Goal: Task Accomplishment & Management: Use online tool/utility

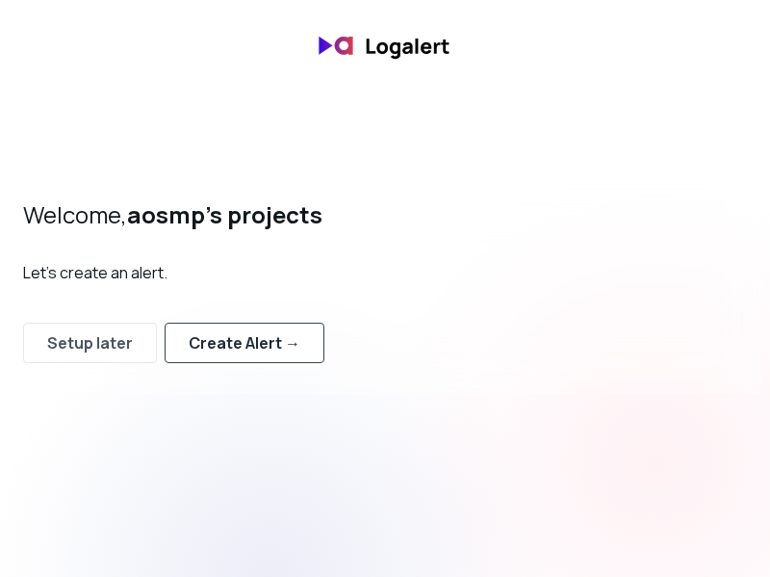
click at [266, 347] on div "Create Alert →" at bounding box center [245, 342] width 112 height 23
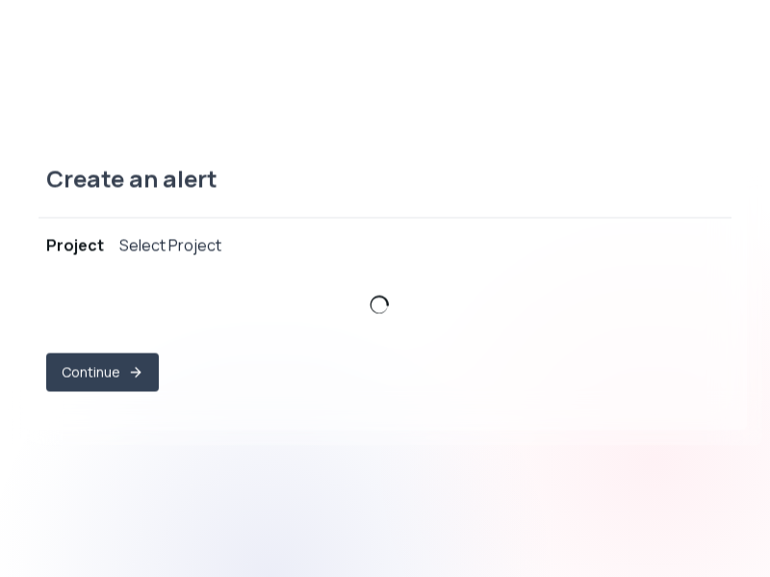
select select "prj_3UZtMRZrYCjCa4TI0NZqQePWCobw"
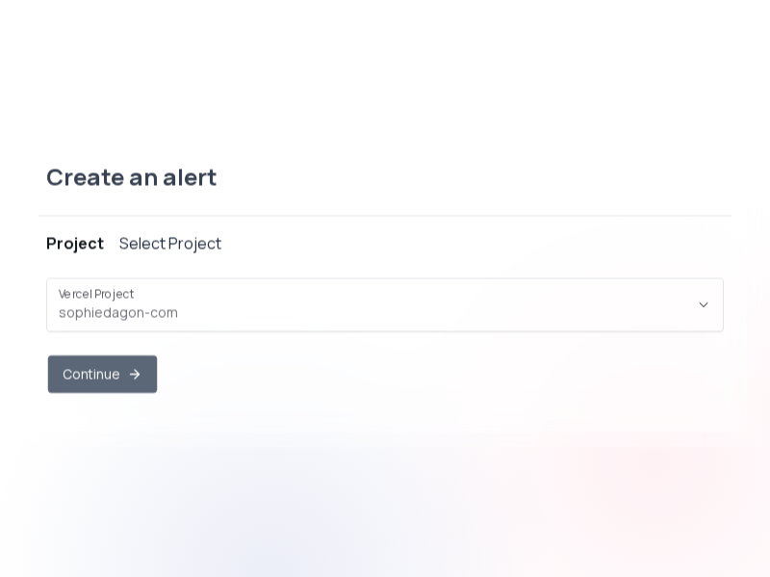
click at [105, 385] on button "Continue" at bounding box center [102, 374] width 109 height 38
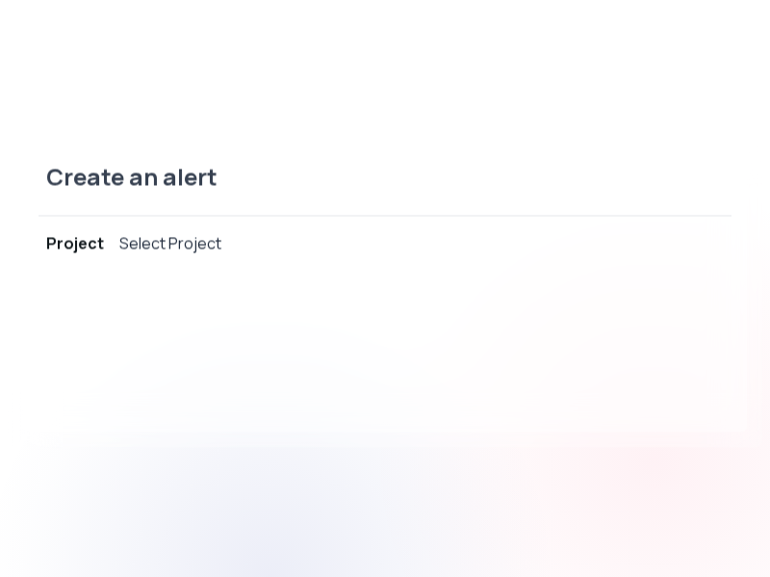
select select "message"
select select "CONTAINS"
select select "OR"
select select "message"
select select "CONTAINS"
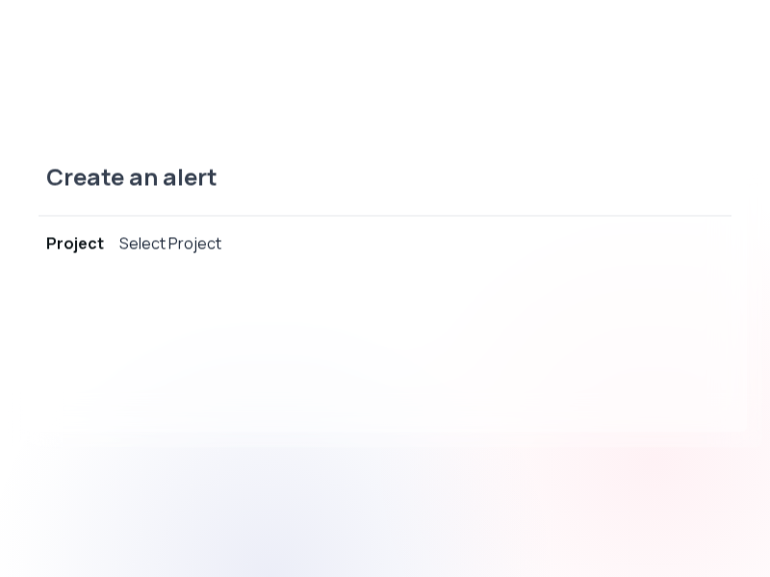
select select "AND"
select select "source"
select select "NOT_EQUALS"
select select "build"
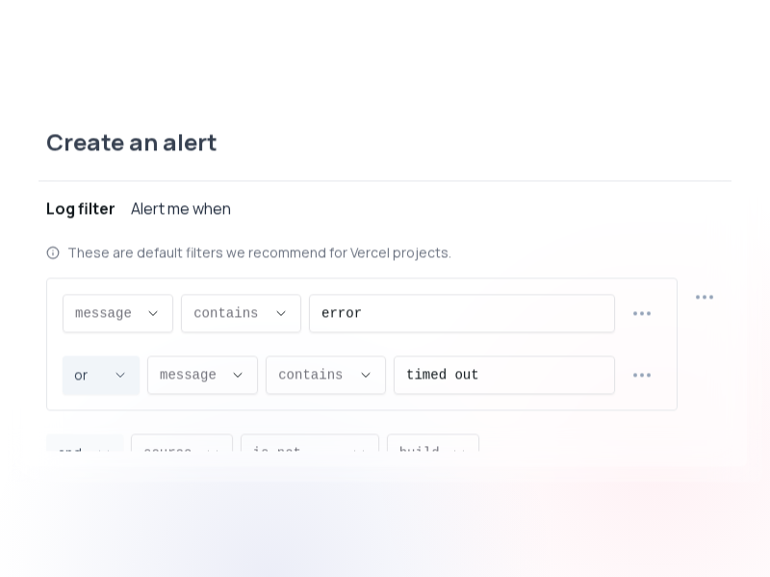
scroll to position [18, 0]
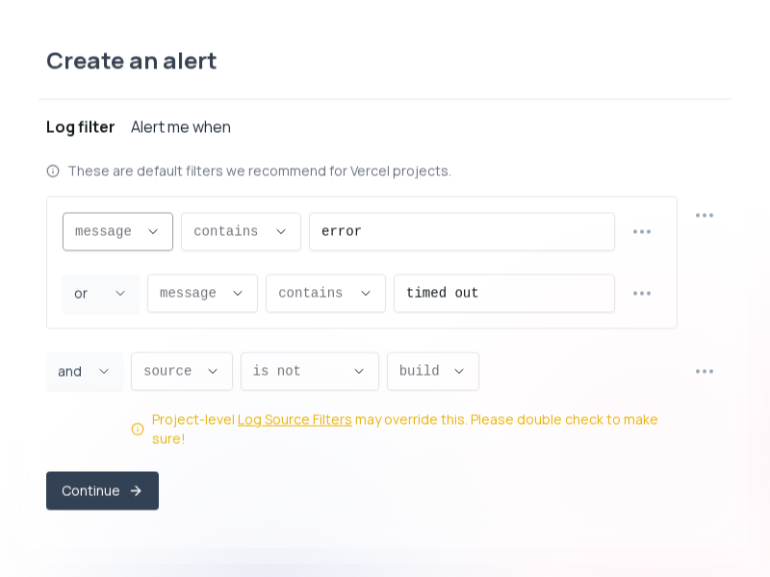
click at [168, 238] on button "message ," at bounding box center [118, 231] width 111 height 39
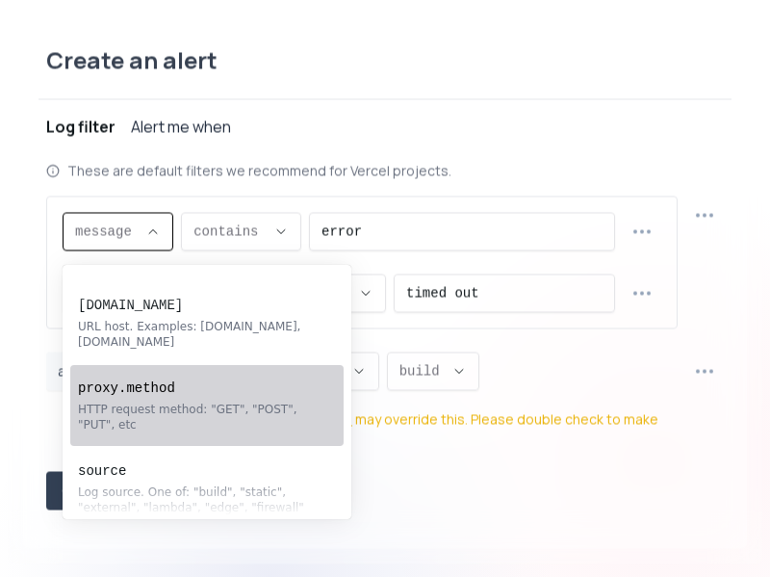
scroll to position [154, 0]
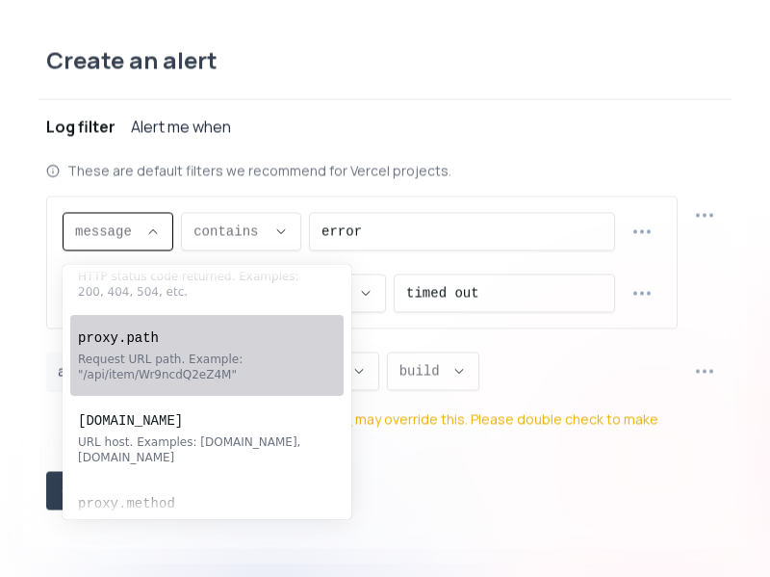
click at [250, 368] on div "Request URL path. Example: "/api/item/Wr9ncdQ2eZ4M"" at bounding box center [197, 366] width 239 height 31
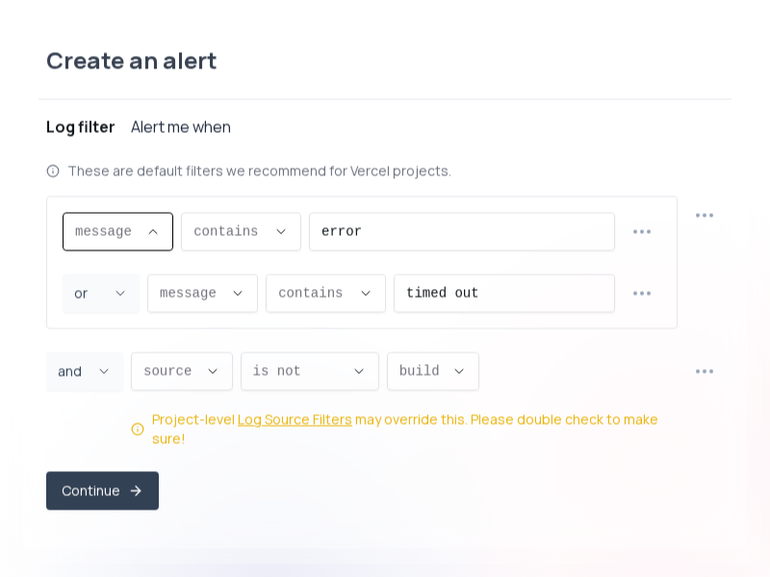
type input "proxy.path"
select select "proxy.path"
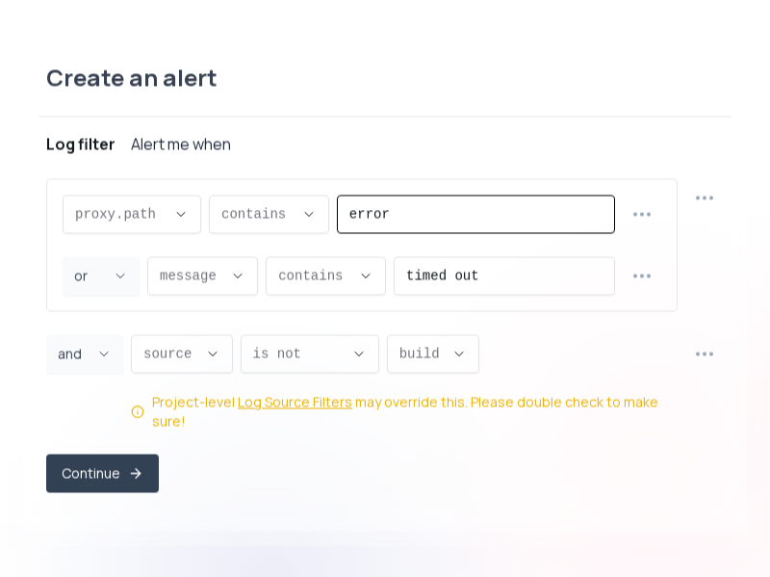
drag, startPoint x: 476, startPoint y: 225, endPoint x: 63, endPoint y: 159, distance: 418.3
click at [63, 159] on div "Log filter Alert me when proxy.path proxy.path message proxy.statusCode proxy.p…" at bounding box center [385, 315] width 678 height 399
type input "payment"
click at [92, 295] on div "or ," at bounding box center [89, 275] width 31 height 39
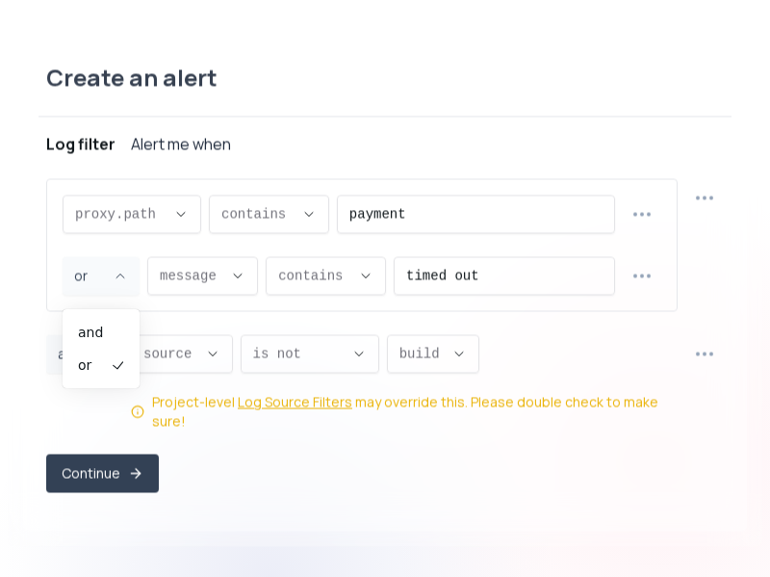
click at [89, 313] on div "and or" at bounding box center [100, 348] width 69 height 71
click at [118, 322] on li "and" at bounding box center [101, 332] width 62 height 31
type input "AND"
select select "AND"
click at [184, 273] on div "message ," at bounding box center [191, 275] width 63 height 37
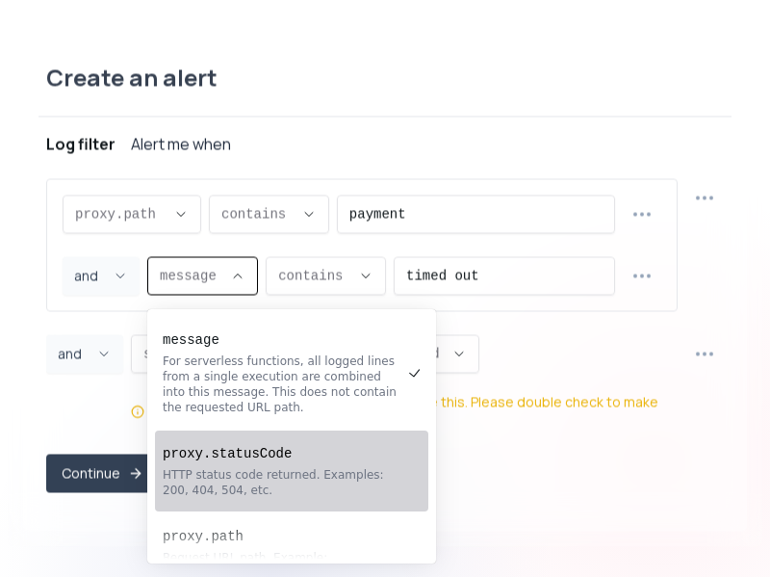
click at [250, 470] on div "HTTP status code returned. Examples: 200, 404, 504, etc." at bounding box center [282, 482] width 239 height 31
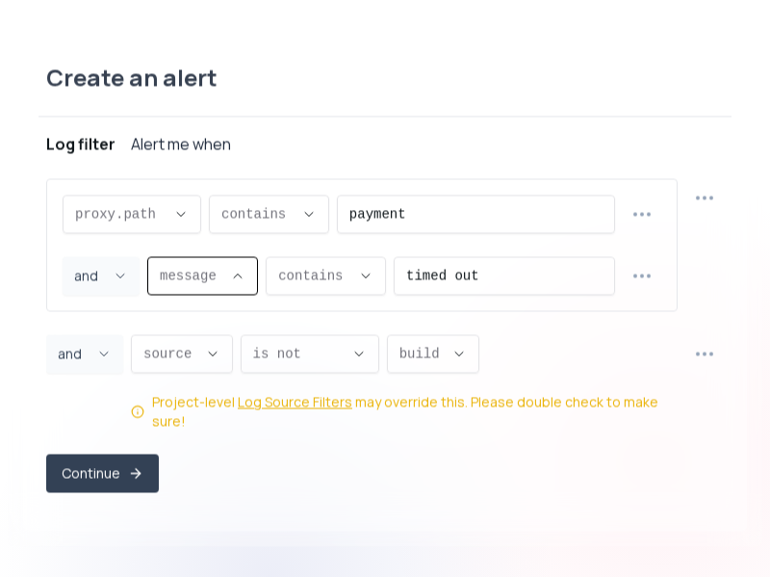
type input "proxy.statusCode"
select select "proxy.statusCode"
type input "EQUALS"
select select "EQUALS"
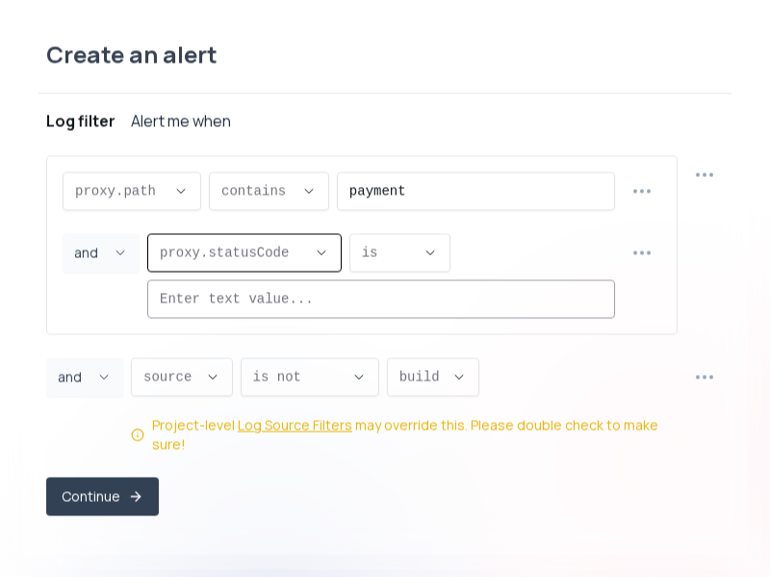
click at [364, 312] on input "timed out" at bounding box center [381, 298] width 443 height 37
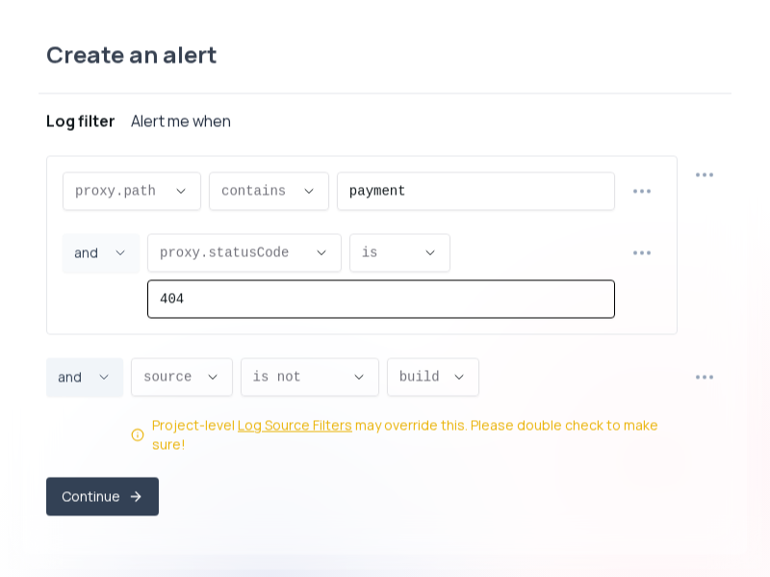
type input "404"
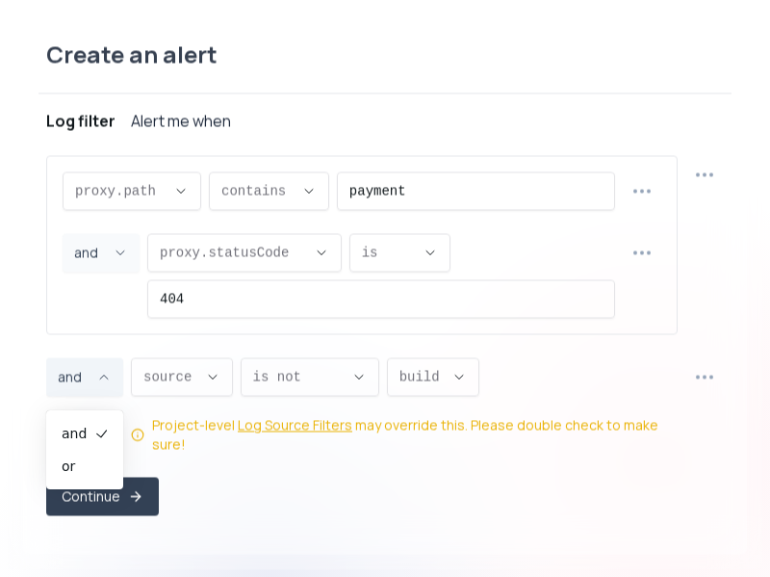
click at [120, 396] on button "and ," at bounding box center [84, 376] width 77 height 39
click at [189, 386] on span "source ," at bounding box center [170, 376] width 54 height 19
click at [325, 386] on span "is not ," at bounding box center [298, 376] width 90 height 19
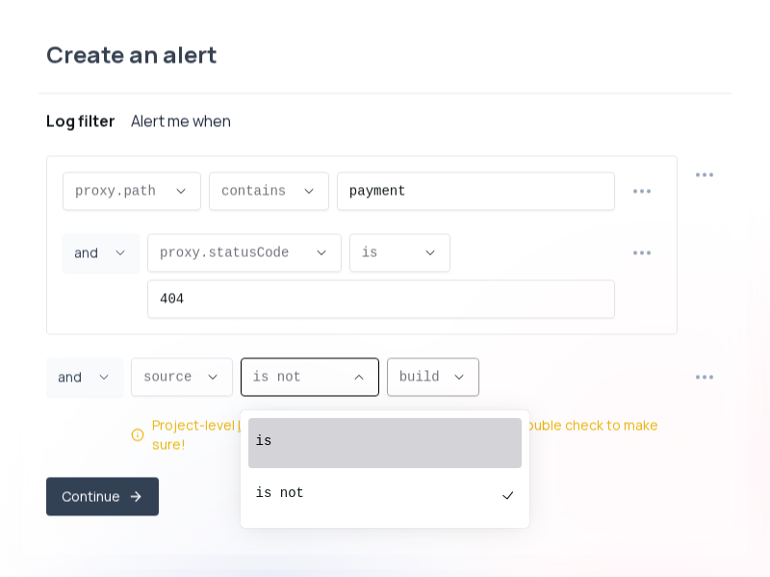
click at [441, 386] on span "build ," at bounding box center [422, 376] width 44 height 19
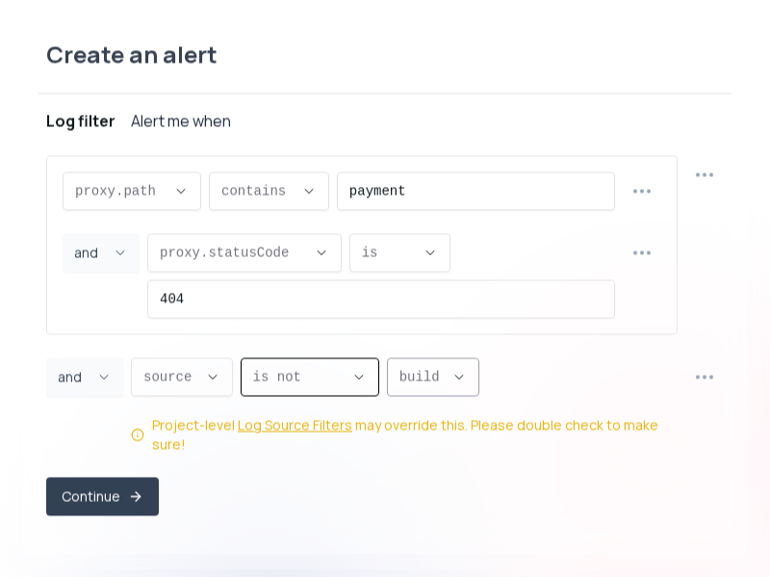
click at [441, 386] on span "build ," at bounding box center [422, 376] width 44 height 19
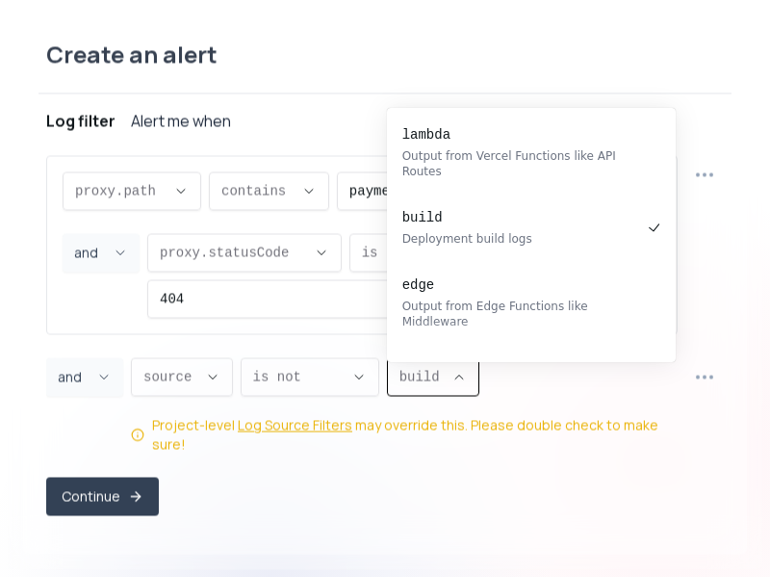
scroll to position [0, 0]
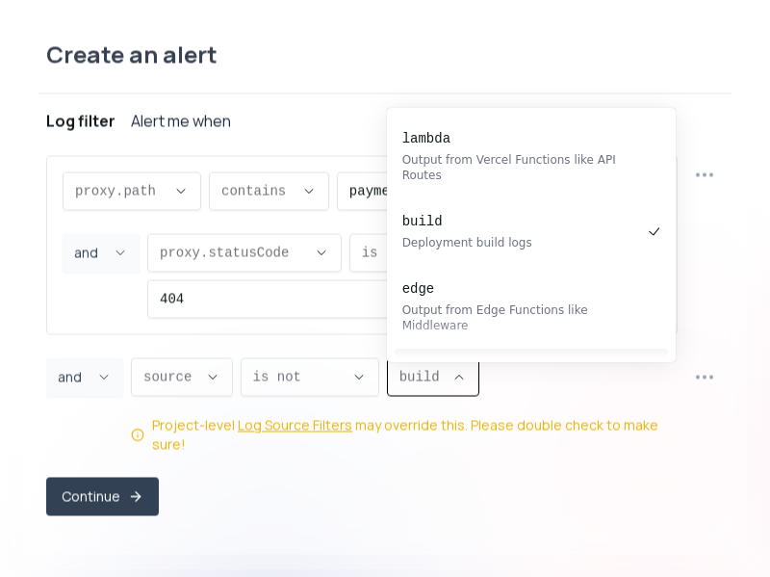
click at [516, 400] on div "source source message proxy.statusCode proxy.path proxy.host proxy.method sourc…" at bounding box center [404, 405] width 547 height 96
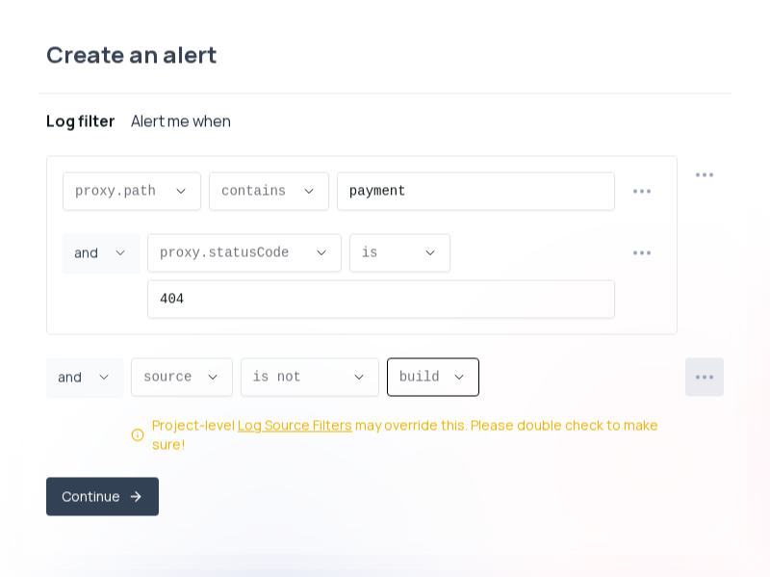
click at [695, 381] on icon "button" at bounding box center [704, 376] width 23 height 23
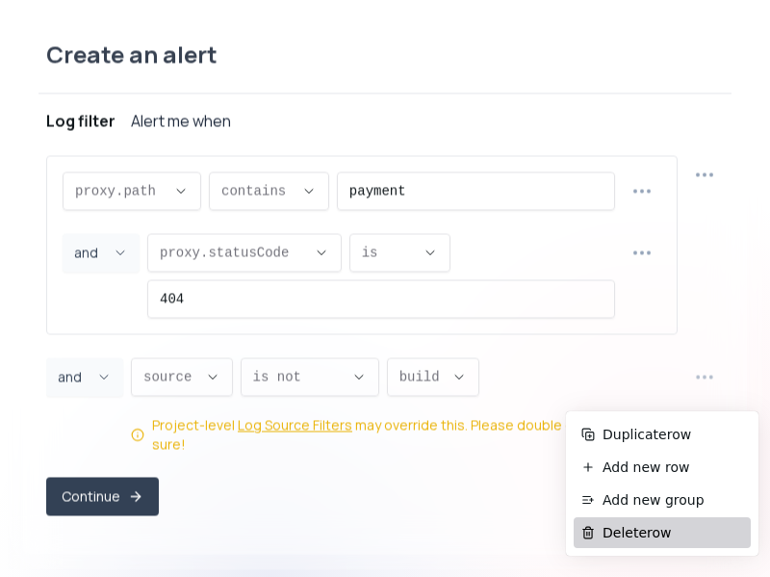
click at [633, 535] on span "Delete row" at bounding box center [673, 532] width 141 height 19
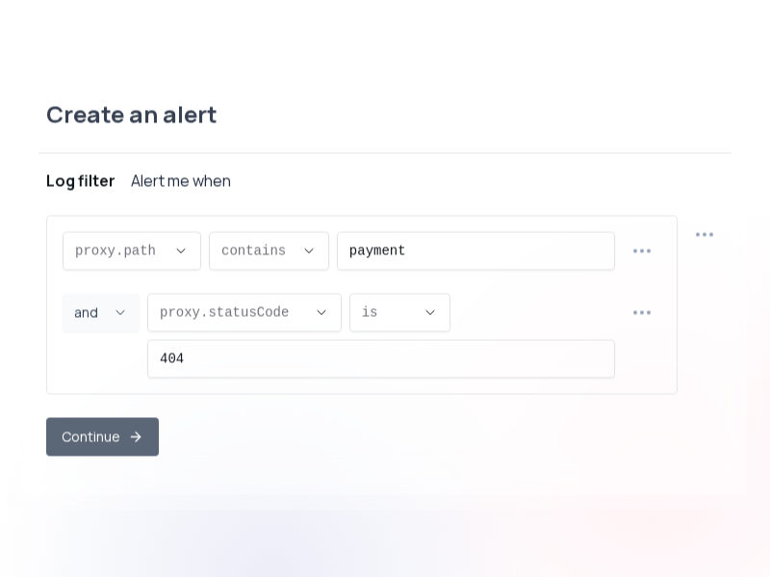
click at [96, 447] on button "Continue" at bounding box center [102, 436] width 113 height 39
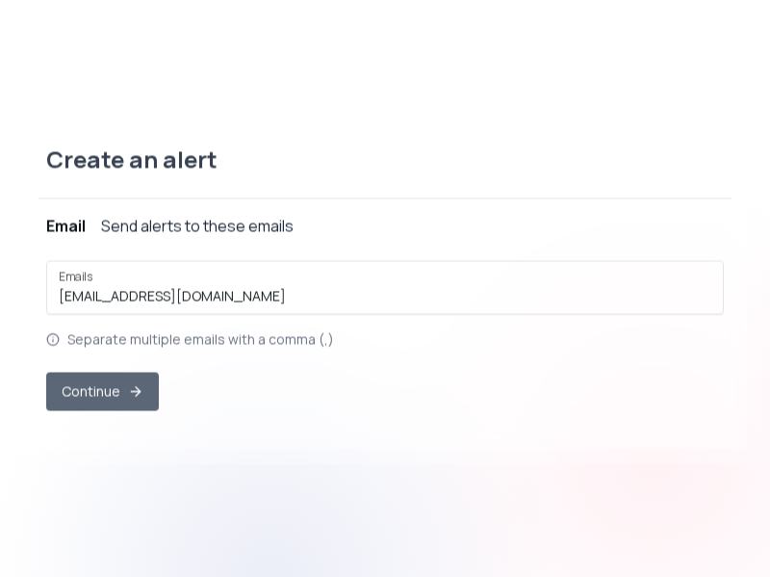
click at [125, 400] on button "Continue" at bounding box center [102, 391] width 113 height 39
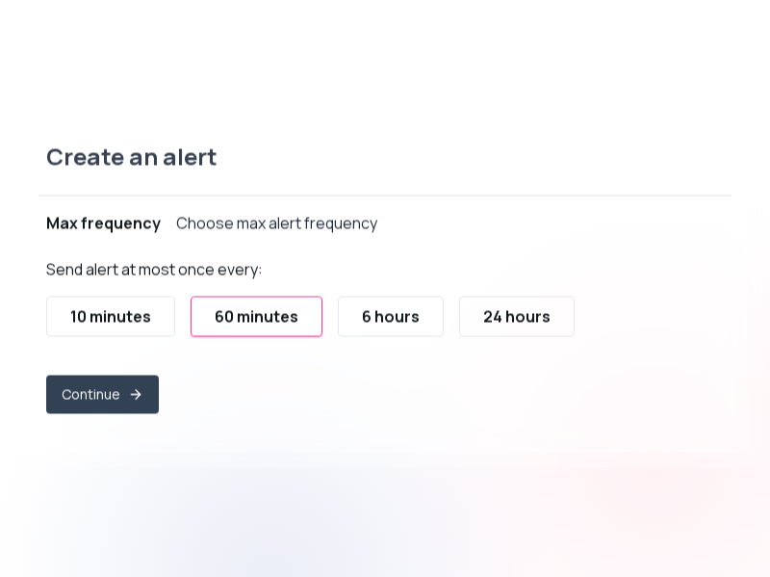
click at [132, 313] on div "10 minutes" at bounding box center [110, 315] width 81 height 23
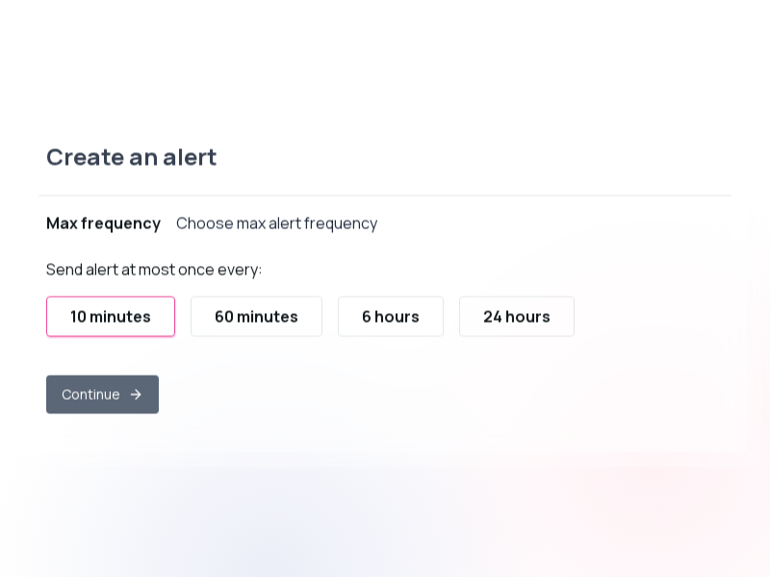
click at [105, 407] on button "Continue" at bounding box center [102, 393] width 113 height 39
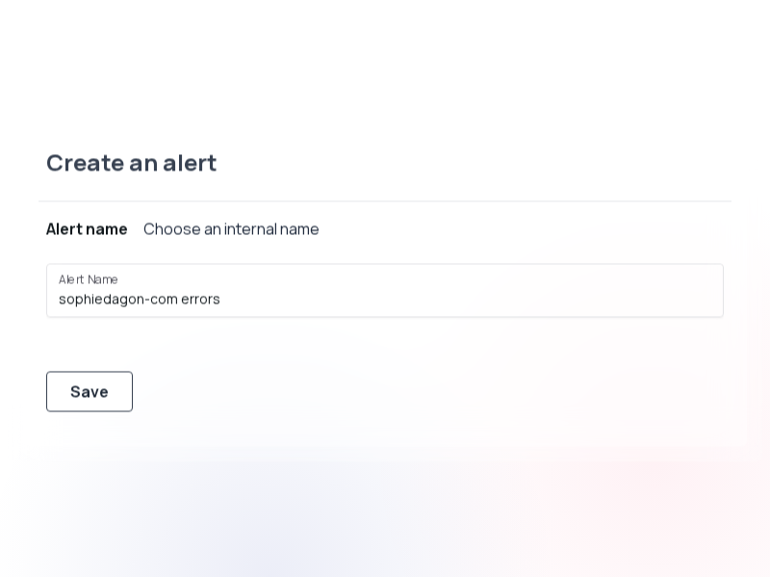
click at [105, 405] on button "Save" at bounding box center [89, 391] width 87 height 40
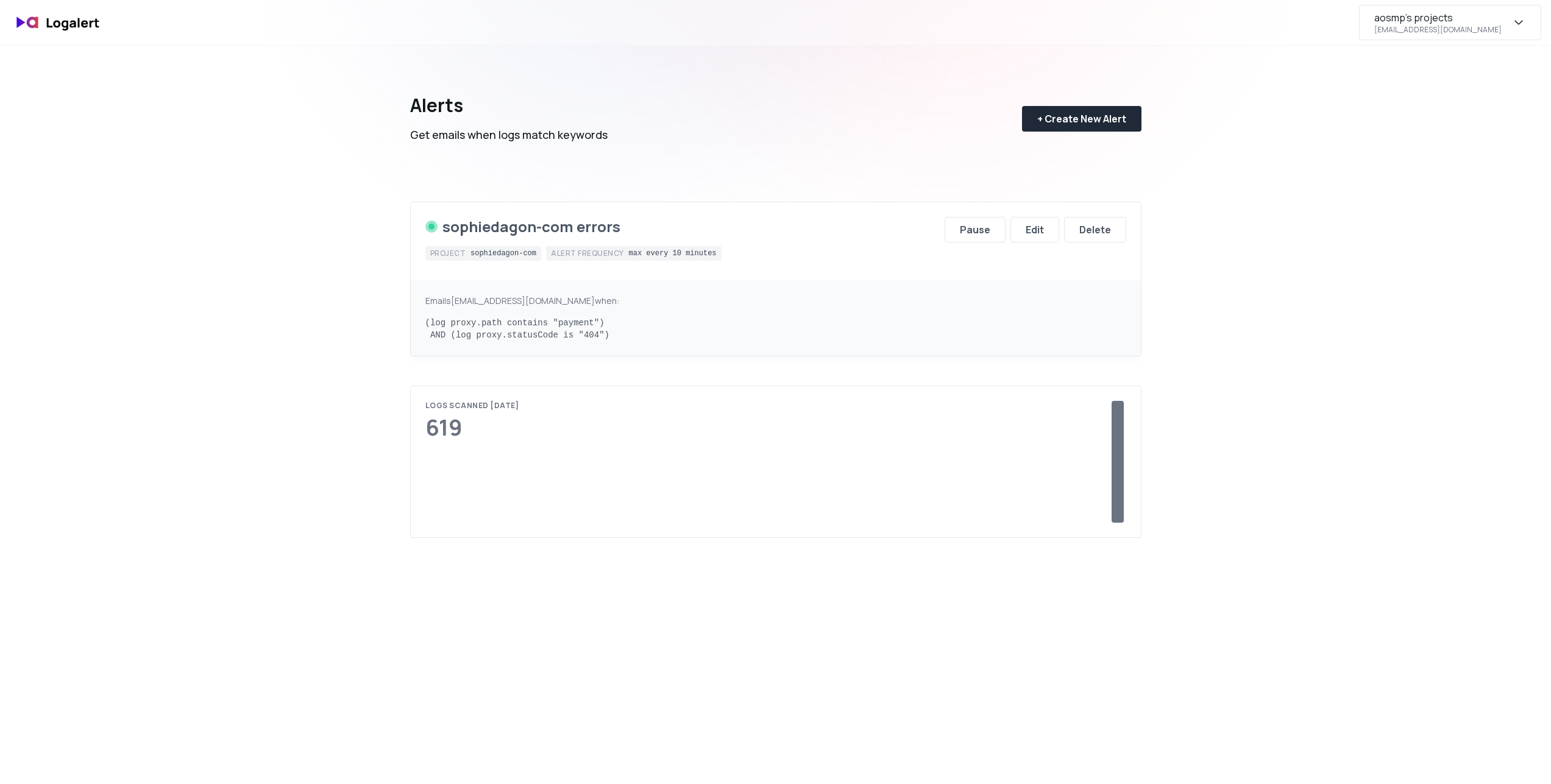
click at [1512, 35] on div "aosmp's projects asentis@osmp.fr" at bounding box center [1450, 23] width 182 height 35
click at [1458, 115] on div "Subscription" at bounding box center [1450, 114] width 182 height 29
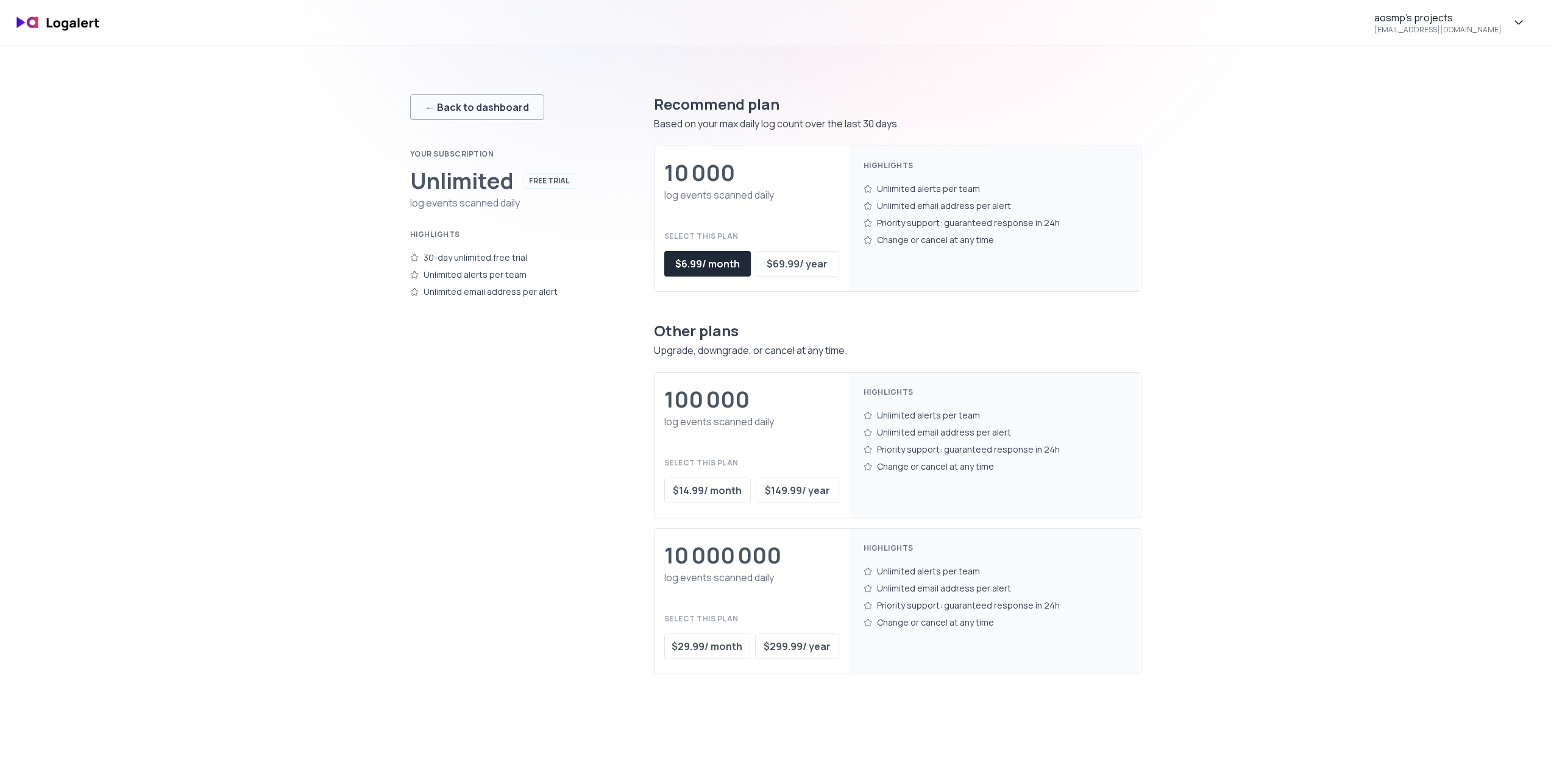
click at [511, 104] on div "← Back to dashboard" at bounding box center [477, 107] width 104 height 15
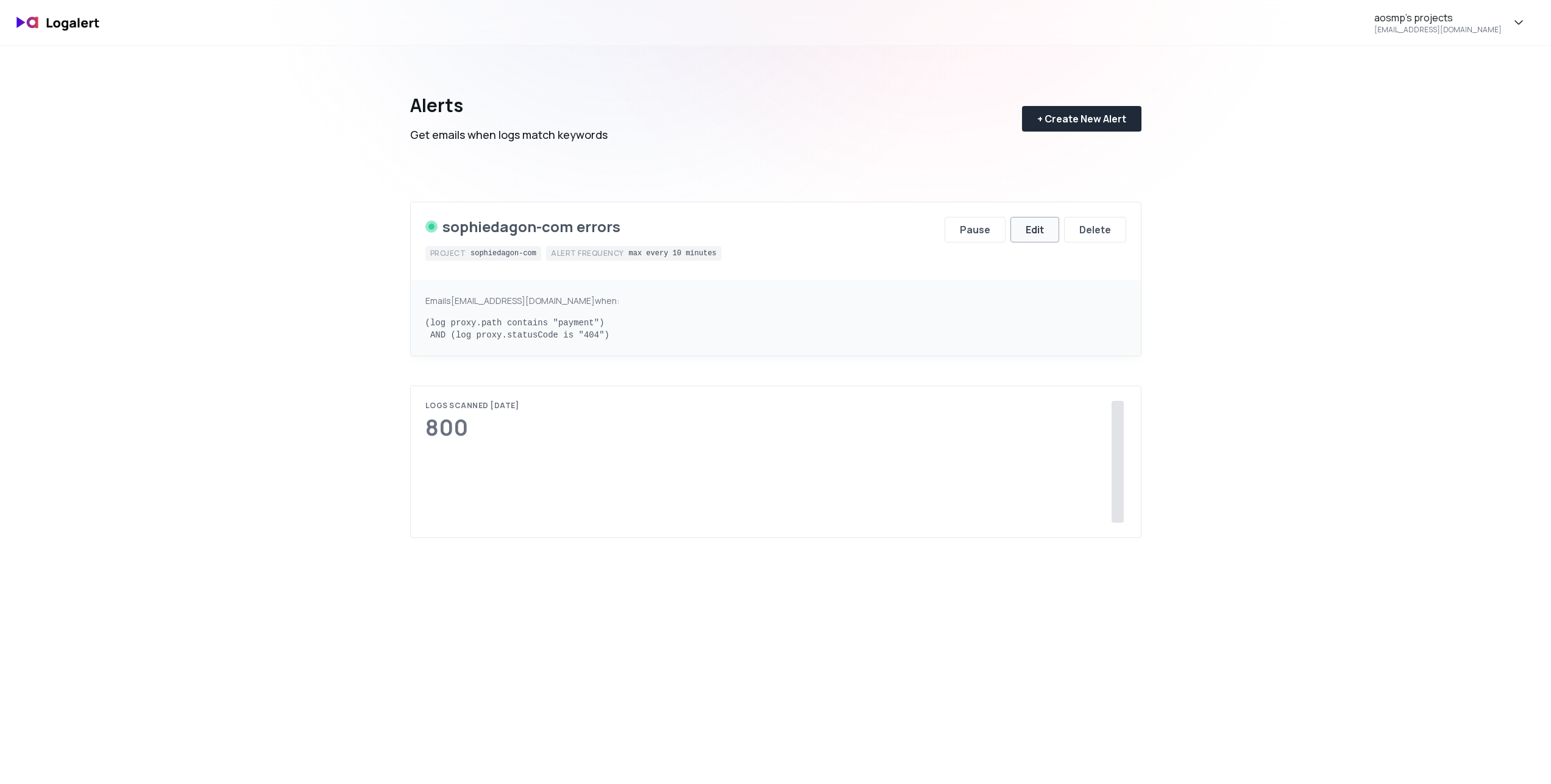
click at [1050, 227] on button "Edit" at bounding box center [1034, 230] width 49 height 25
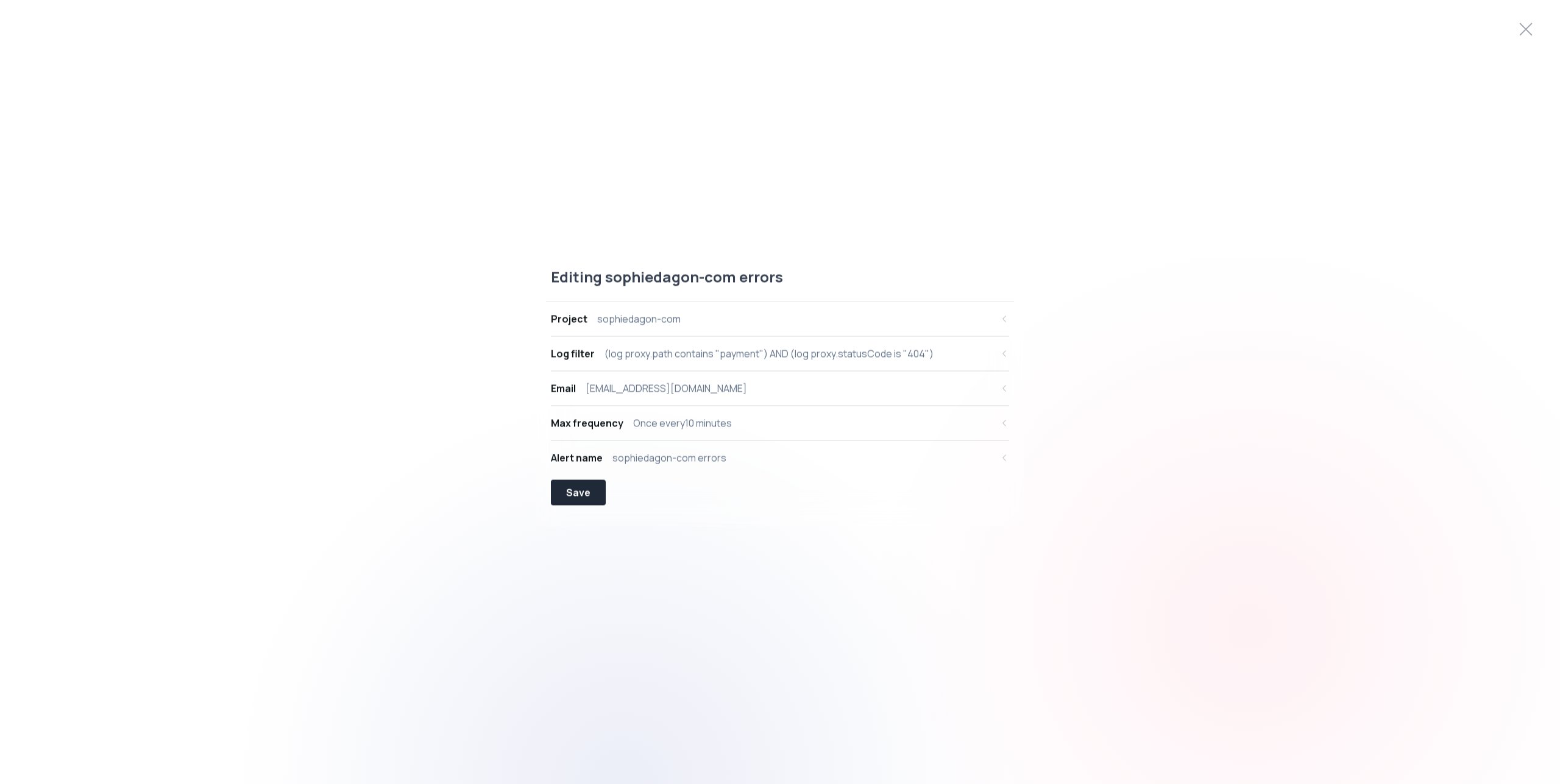
click at [758, 421] on div "Max frequency Once every 10 minutes" at bounding box center [771, 423] width 441 height 15
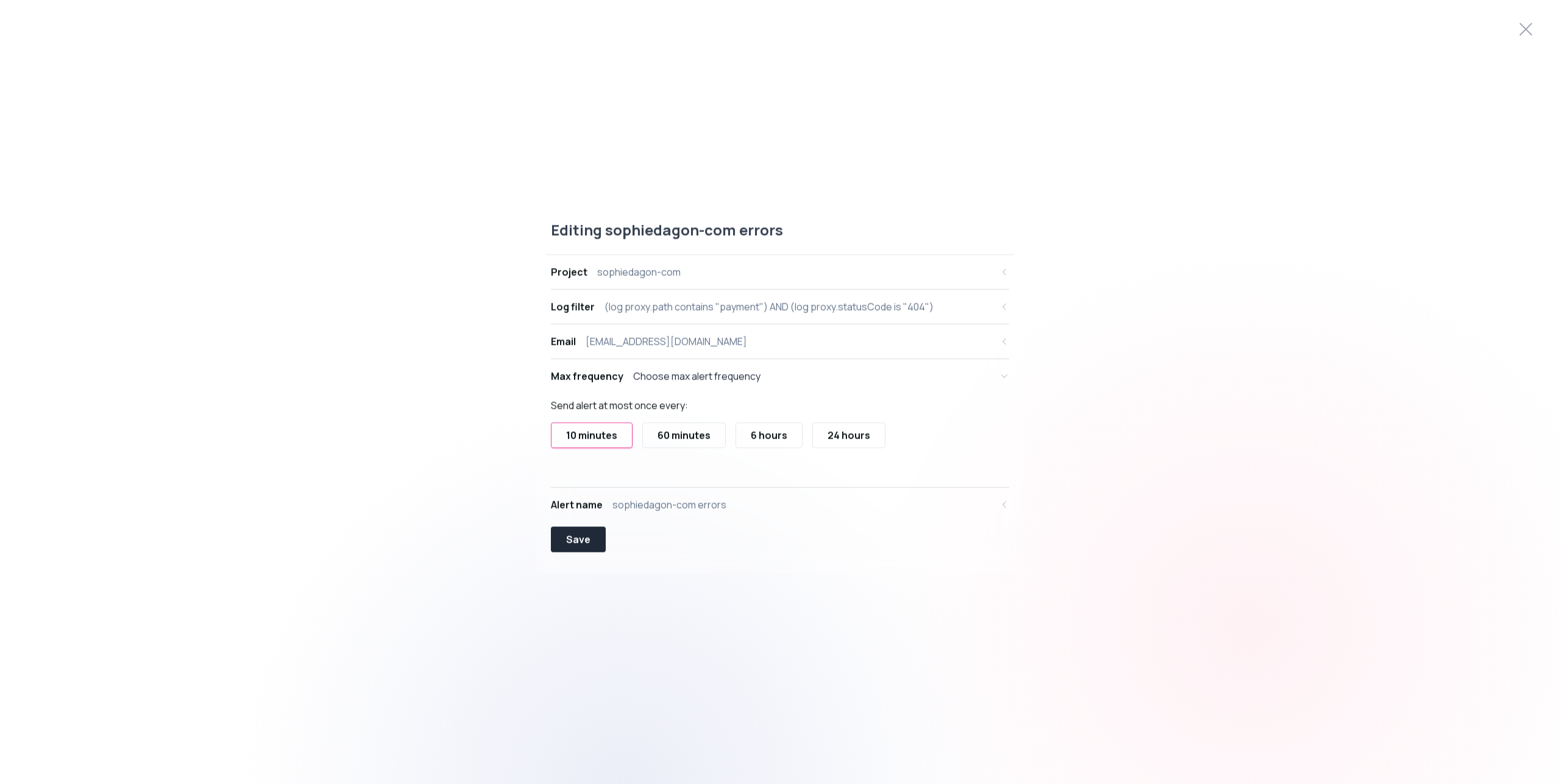
click at [749, 439] on button "6 hours" at bounding box center [769, 435] width 67 height 25
click at [587, 538] on div "Save" at bounding box center [578, 538] width 25 height 15
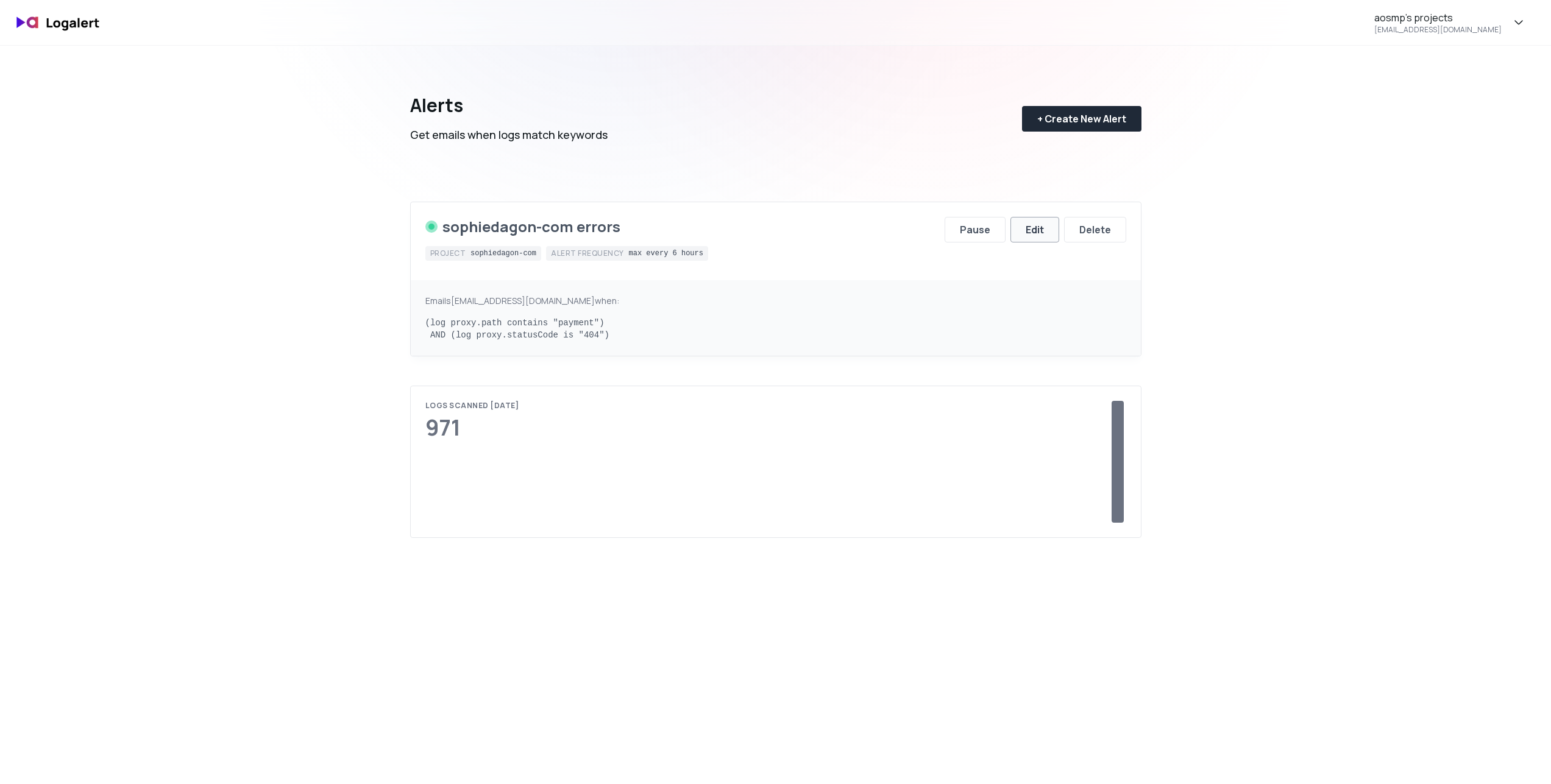
click at [1041, 240] on button "Edit" at bounding box center [1034, 230] width 49 height 25
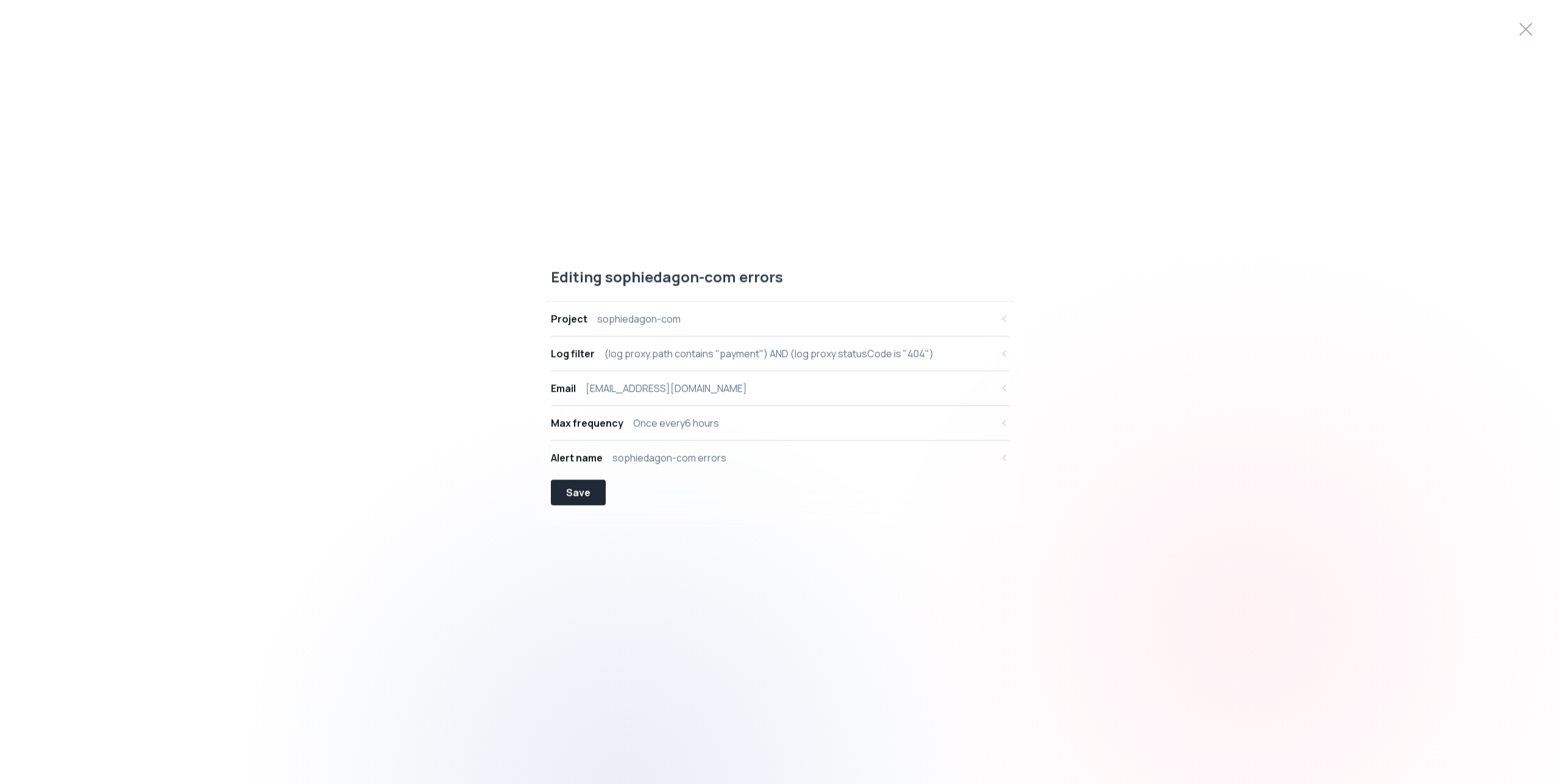
click at [711, 384] on div "Email asentis@osmp.fr" at bounding box center [771, 388] width 441 height 15
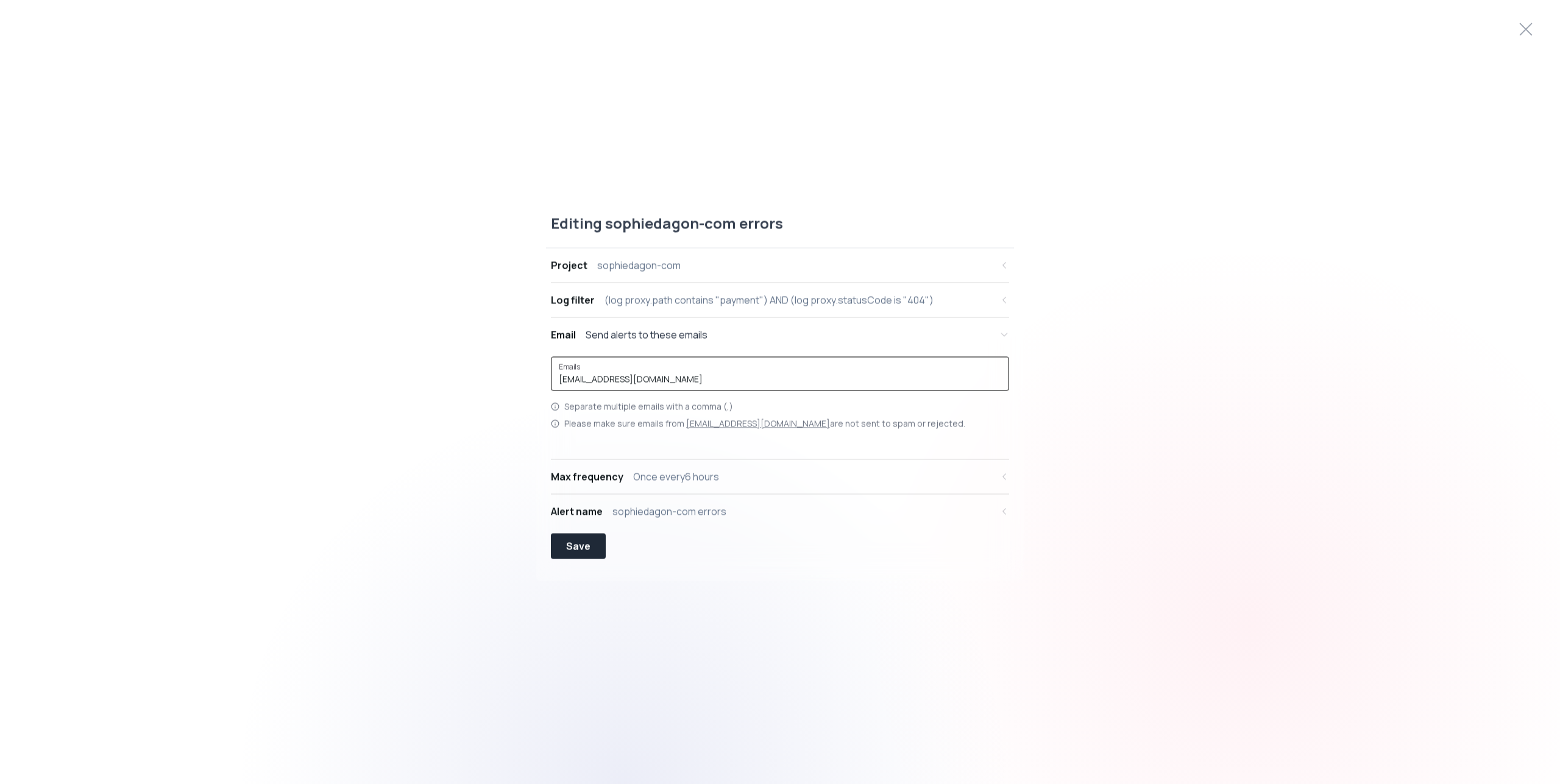
click at [722, 379] on input "[EMAIL_ADDRESS][DOMAIN_NAME]" at bounding box center [780, 378] width 442 height 12
click at [723, 341] on div "Email Send alerts to these emails" at bounding box center [771, 334] width 441 height 15
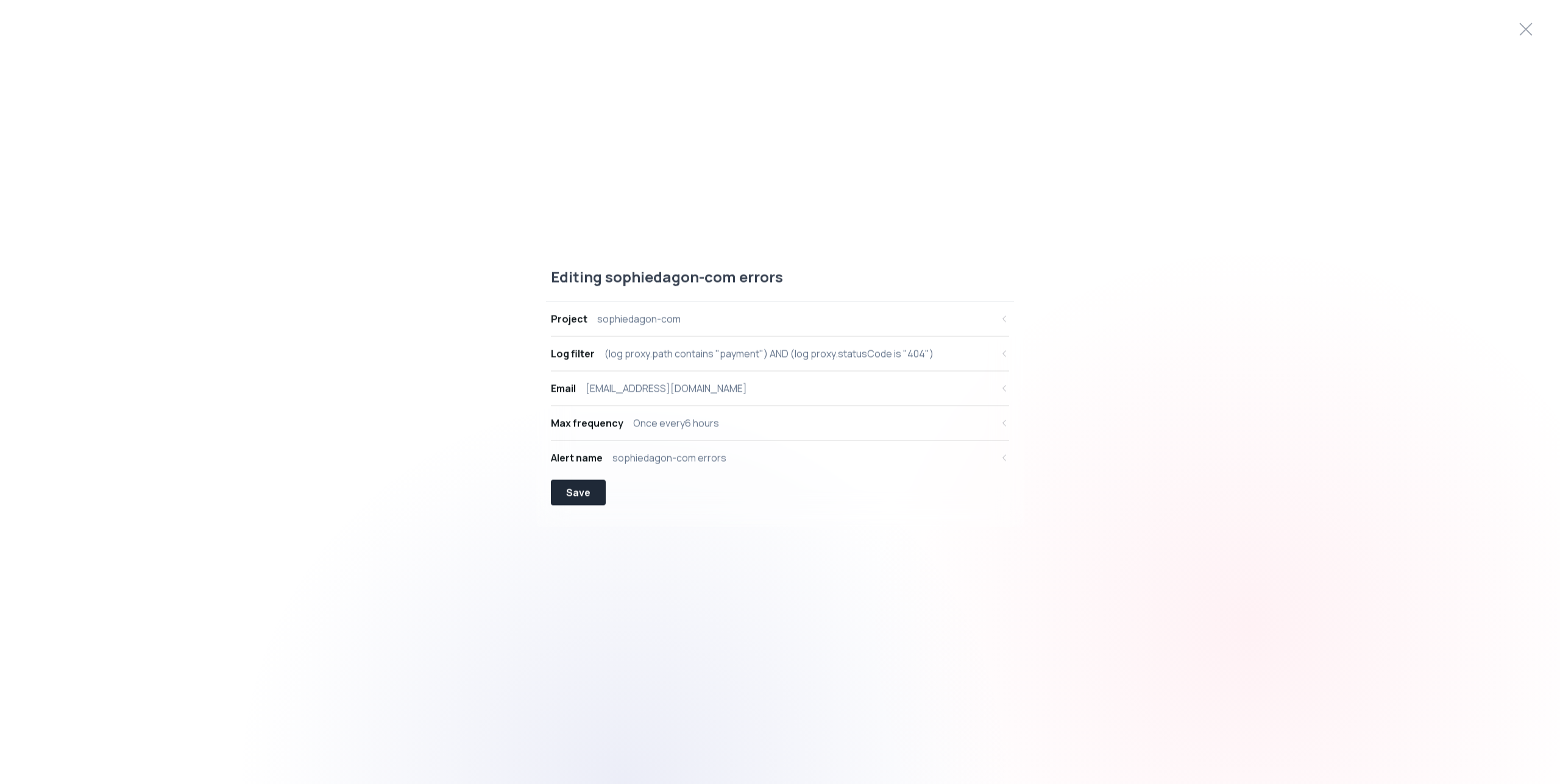
click at [809, 358] on div "(log proxy.path contains "payment") AND (log proxy.statusCode is "404")" at bounding box center [769, 353] width 329 height 15
select select "proxy.path"
select select "CONTAINS"
select select "AND"
select select "proxy.statusCode"
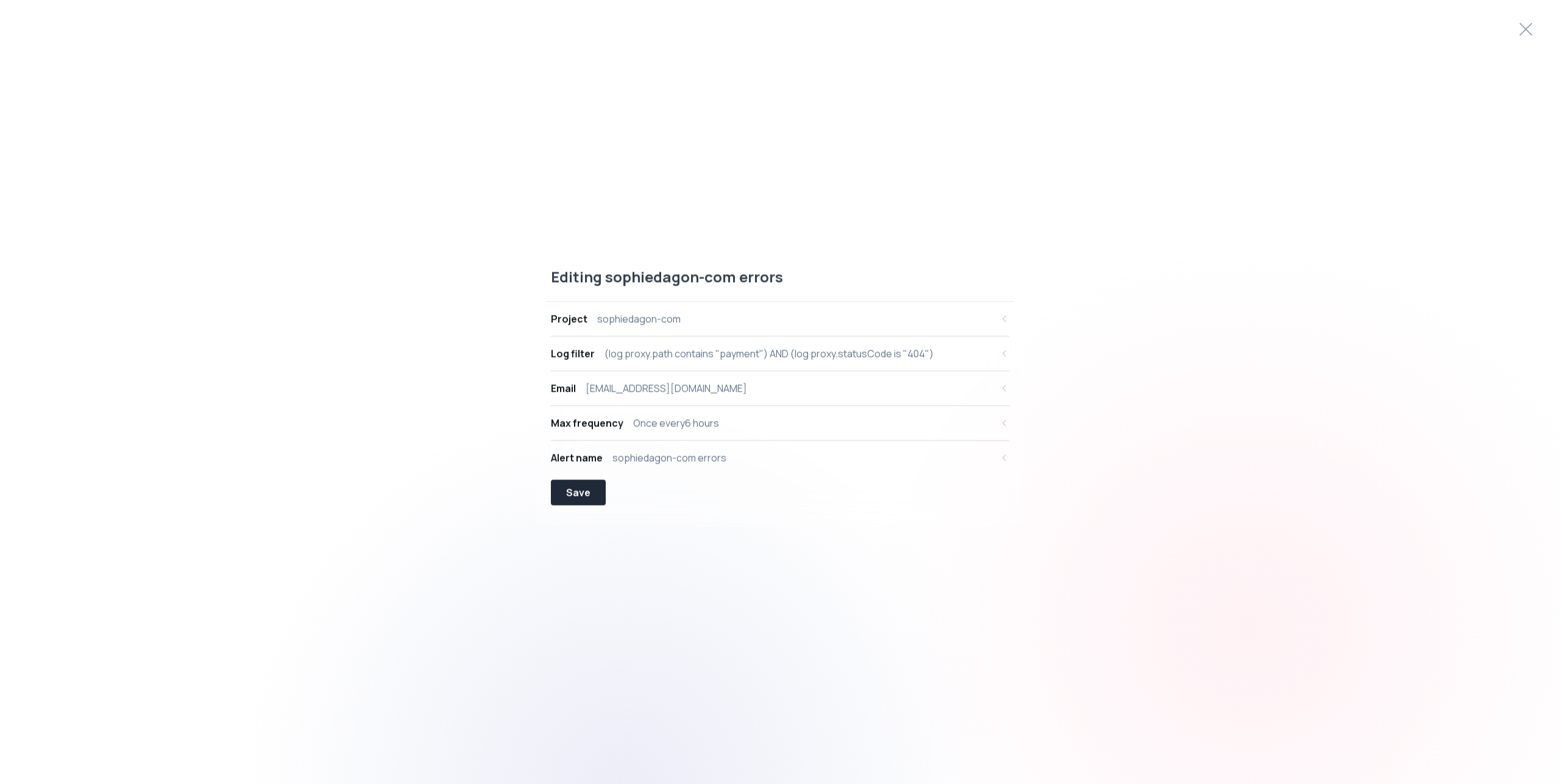
select select "EQUALS"
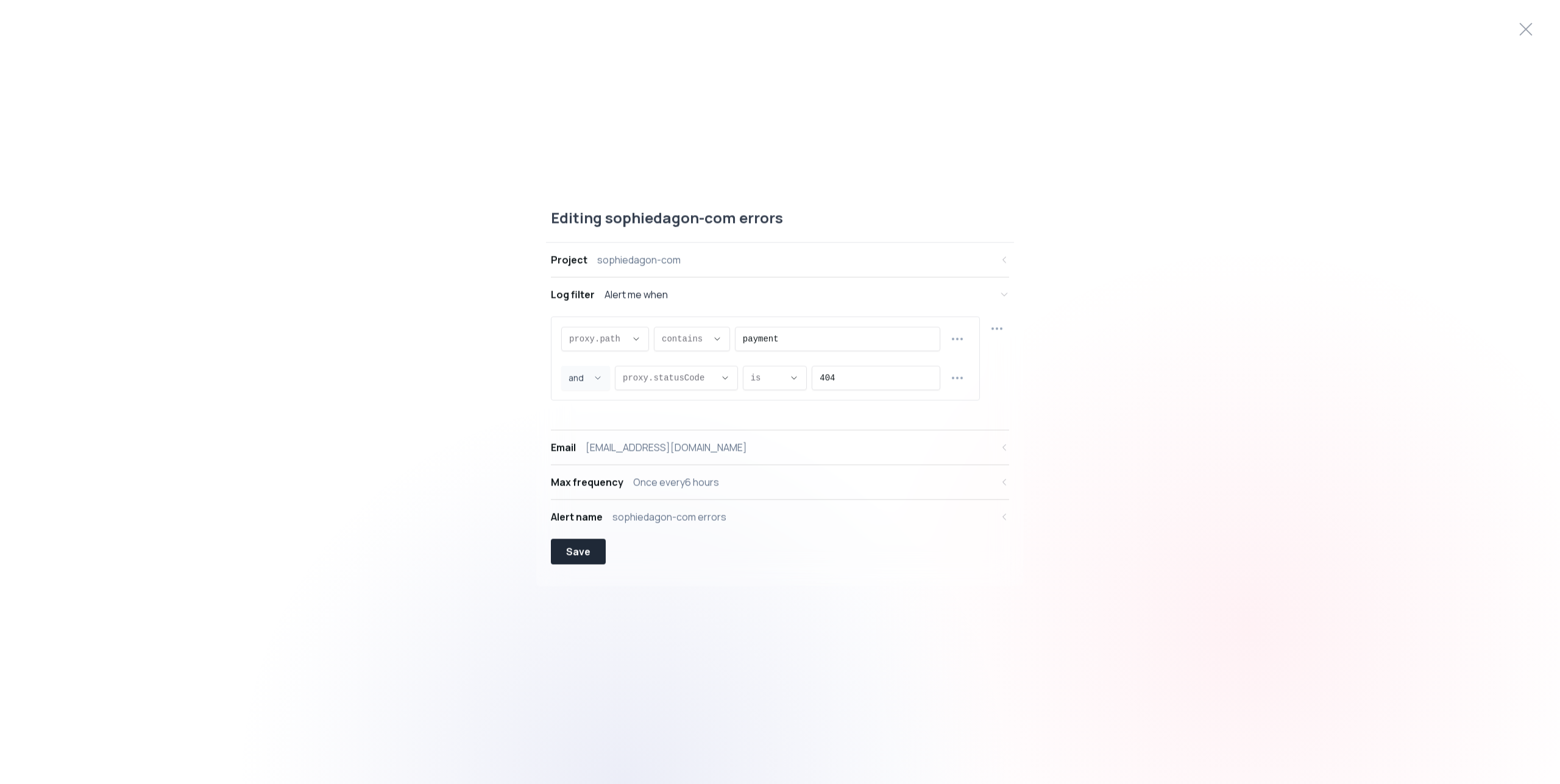
click at [1328, 358] on div "Editing sophiedagon-com errors Project sophiedagon-com Log filter Alert me when…" at bounding box center [780, 392] width 1560 height 398
click at [582, 557] on div "Save" at bounding box center [578, 551] width 25 height 15
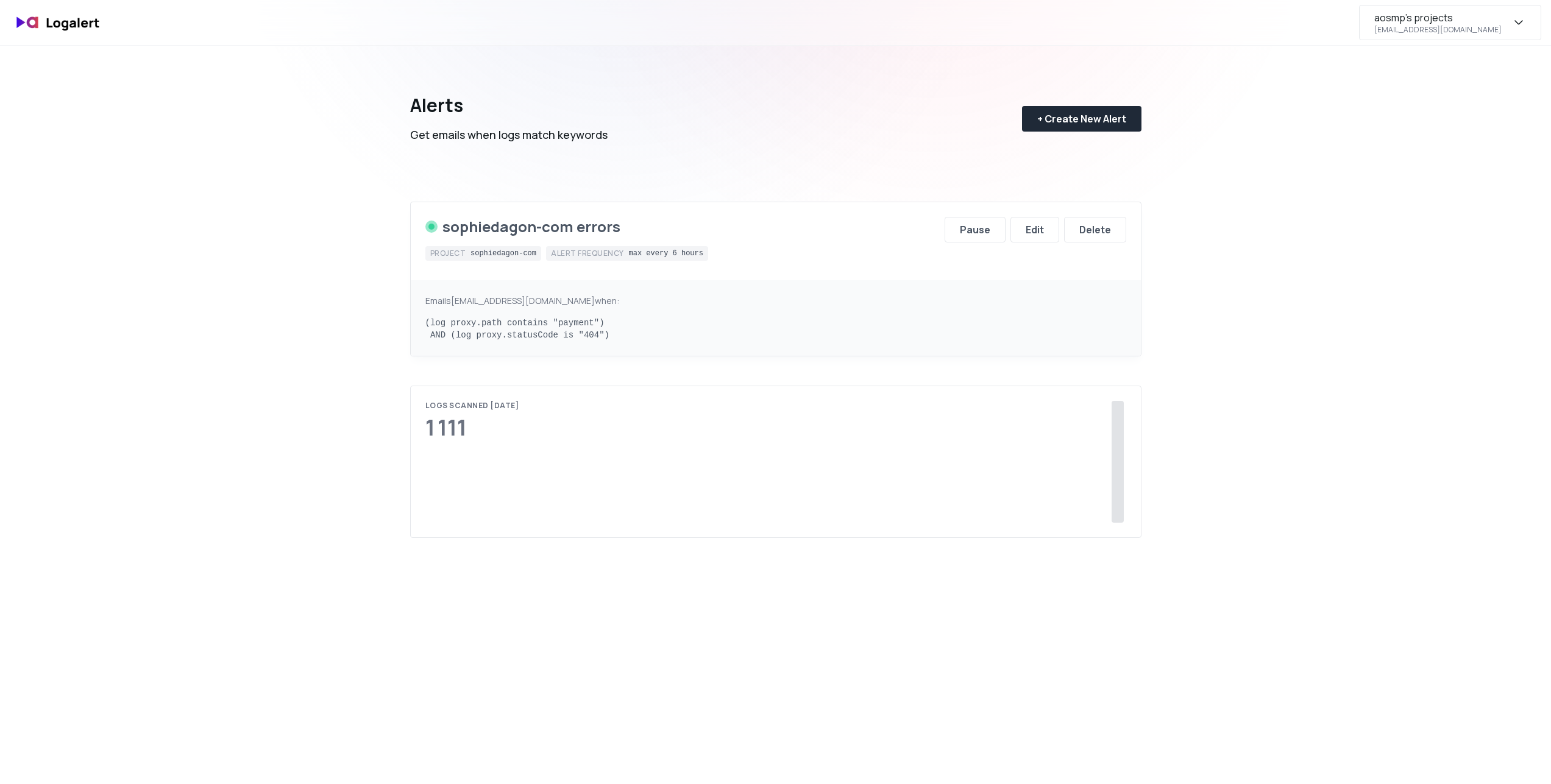
click at [1453, 13] on div "aosmp's projects" at bounding box center [1414, 17] width 78 height 15
click at [1026, 235] on div "Edit" at bounding box center [1034, 229] width 18 height 15
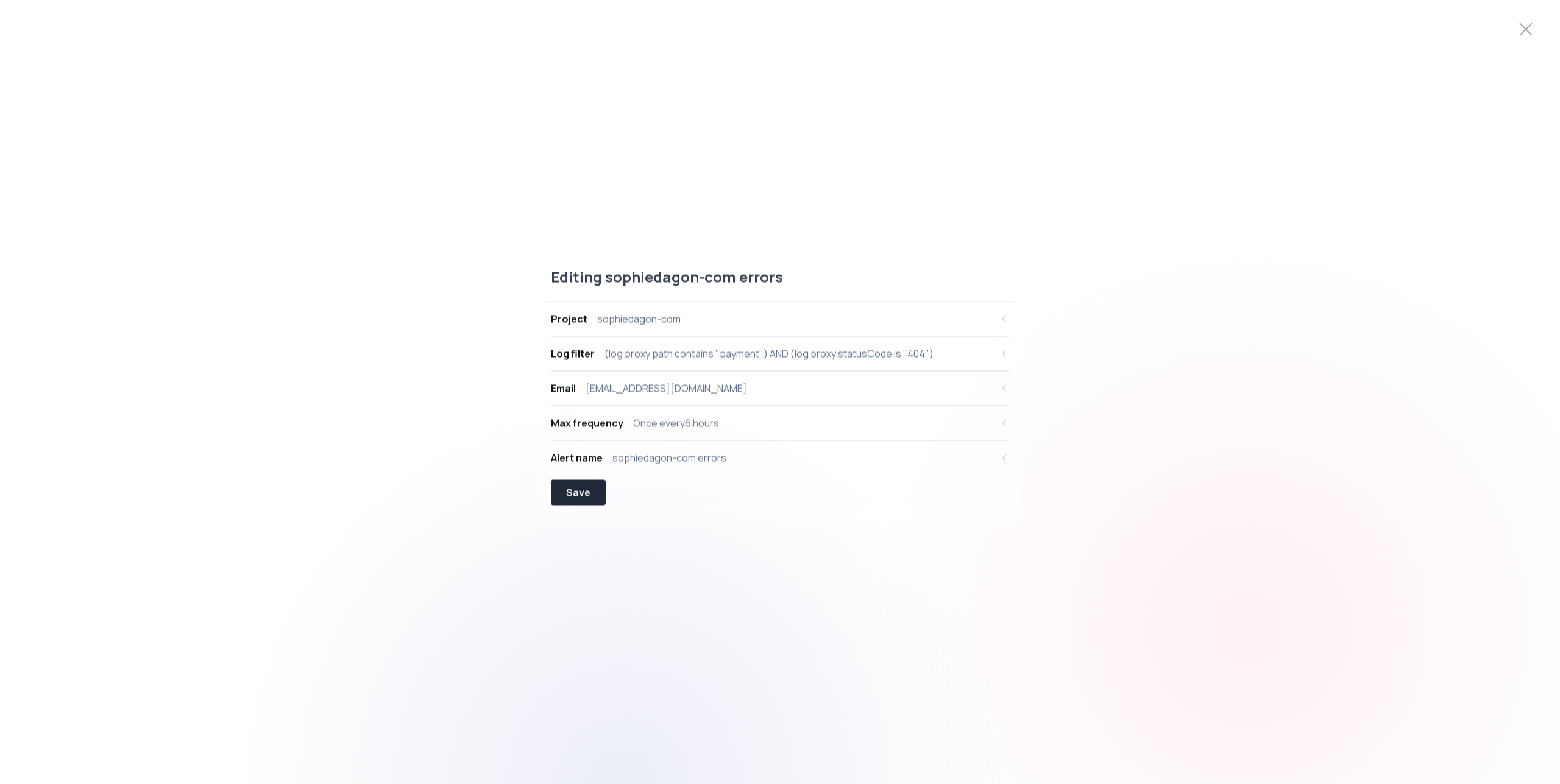
click at [699, 430] on div "Once every 6 hours" at bounding box center [676, 423] width 86 height 15
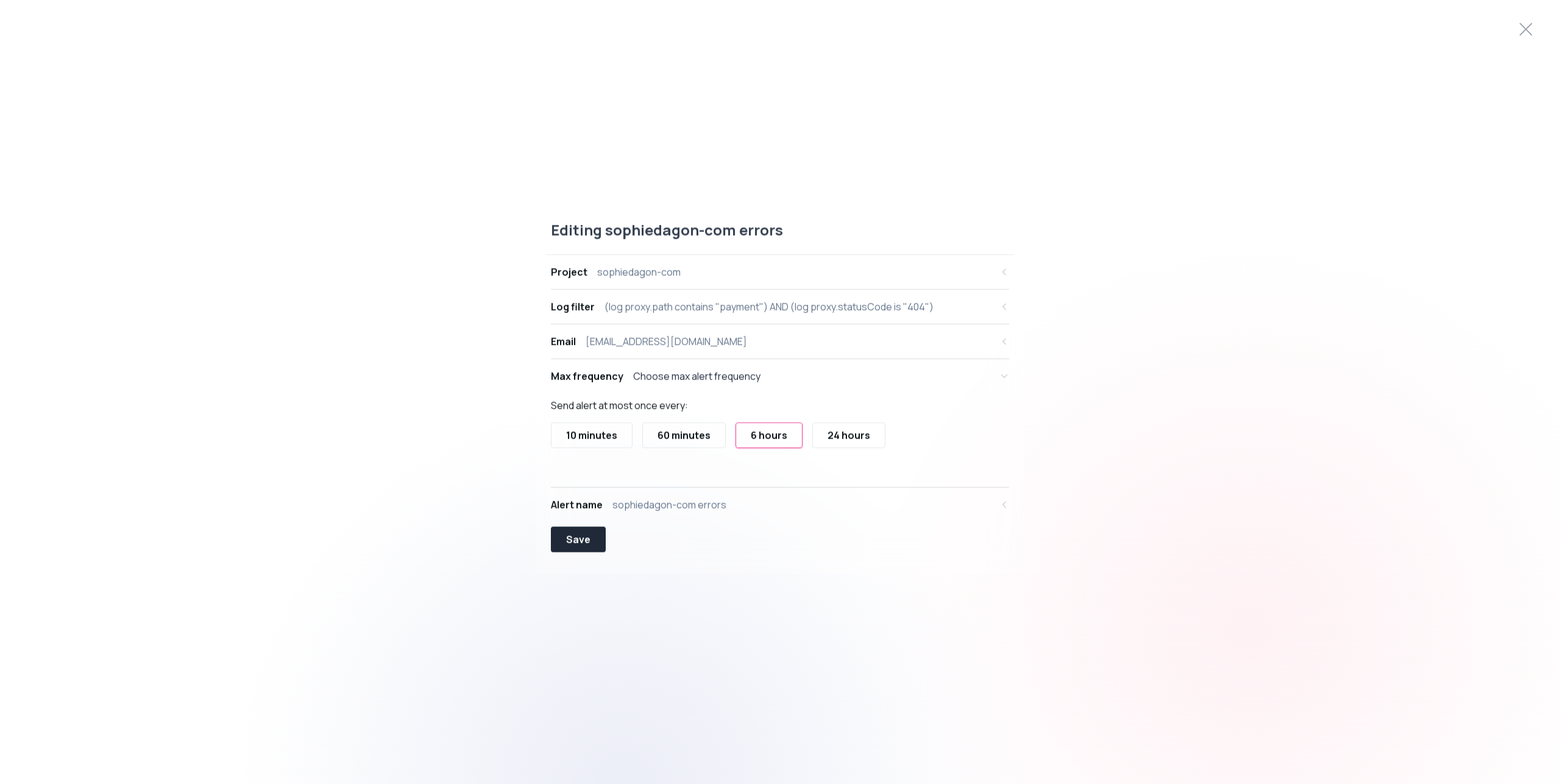
click at [1268, 379] on div "Editing sophiedagon-com errors Project sophiedagon-com Log filter (log proxy.pa…" at bounding box center [780, 392] width 1560 height 373
click at [1254, 0] on html "Editing sophiedagon-com errors Project sophiedagon-com Log filter (log proxy.pa…" at bounding box center [780, 0] width 1560 height 0
click at [1530, 0] on html "Editing sophiedagon-com errors Project sophiedagon-com Log filter (log proxy.pa…" at bounding box center [780, 0] width 1560 height 0
click at [1529, 25] on icon at bounding box center [1525, 29] width 20 height 20
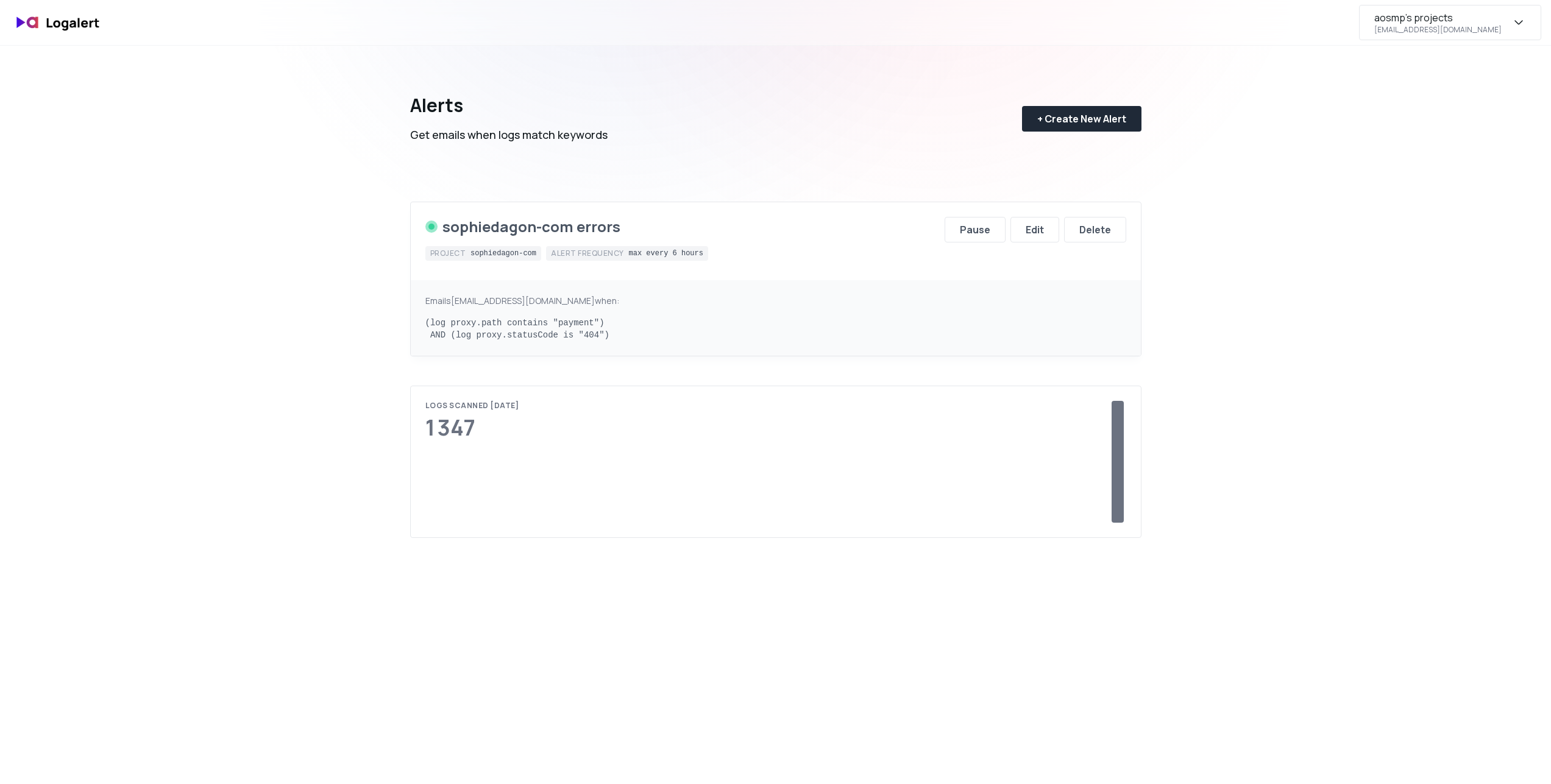
click at [1505, 23] on div "aosmp's projects asentis@osmp.fr" at bounding box center [1450, 23] width 182 height 35
click at [1441, 109] on div "Subscription" at bounding box center [1450, 114] width 182 height 29
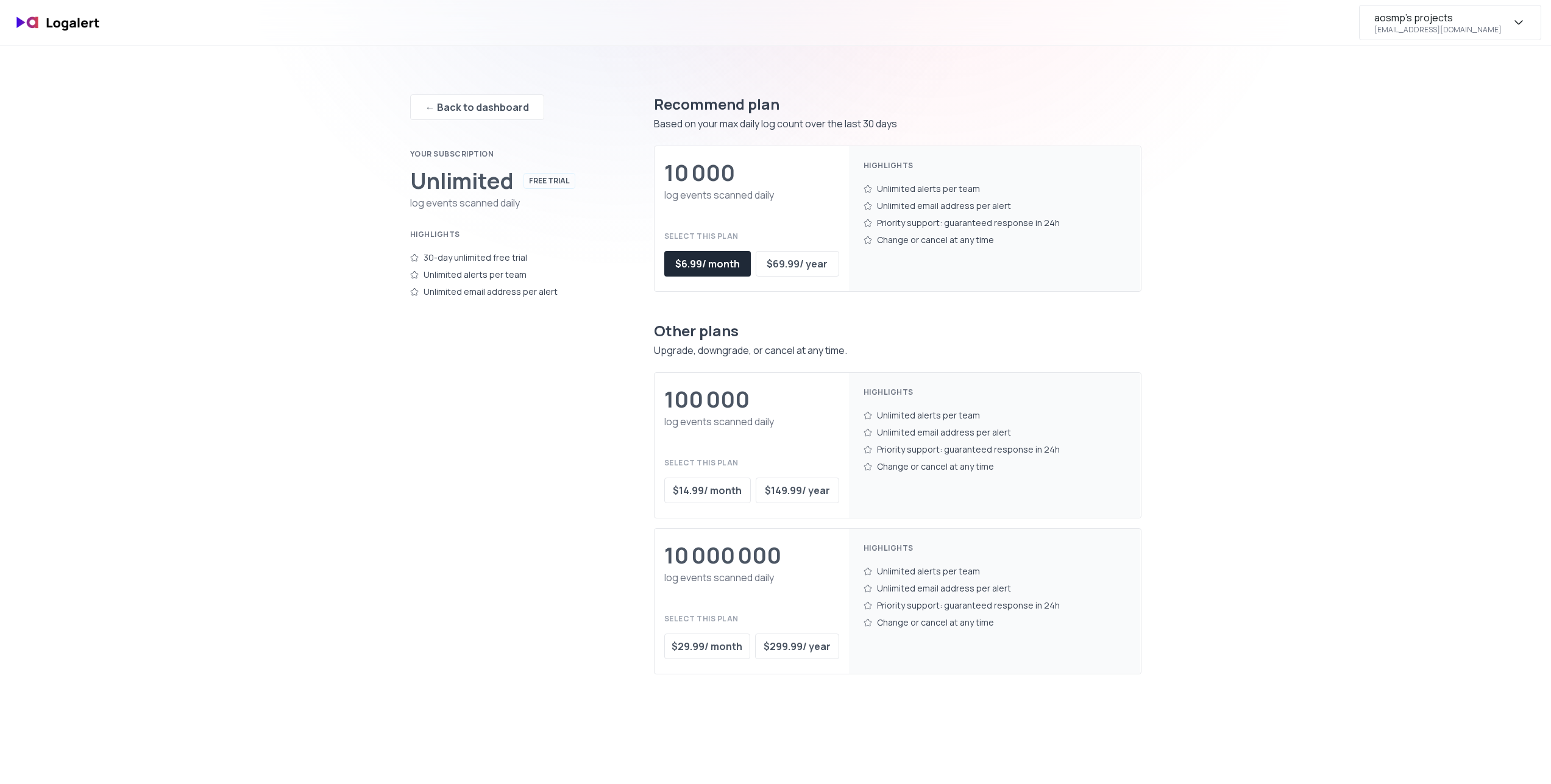
click at [1453, 22] on div "aosmp's projects" at bounding box center [1414, 17] width 78 height 15
click at [1241, 191] on div "aosmp's projects asentis@osmp.fr aosmp's projects settings Log Source Filters S…" at bounding box center [776, 640] width 1551 height 1281
click at [1453, 15] on div "aosmp's projects" at bounding box center [1414, 17] width 78 height 15
click at [1434, 90] on div "Log Source Filters" at bounding box center [1450, 85] width 182 height 29
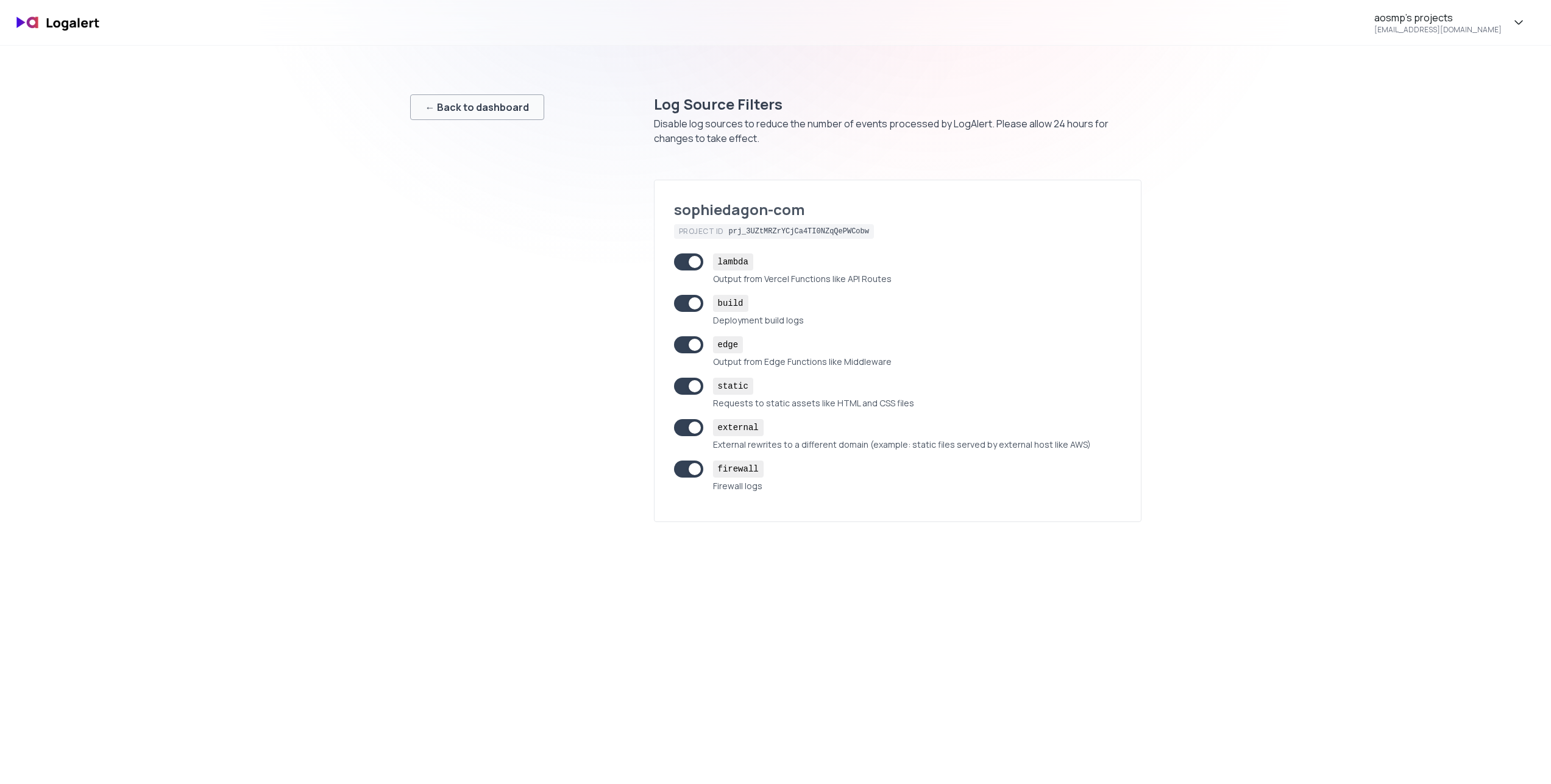
click at [470, 109] on div "← Back to dashboard" at bounding box center [477, 107] width 104 height 15
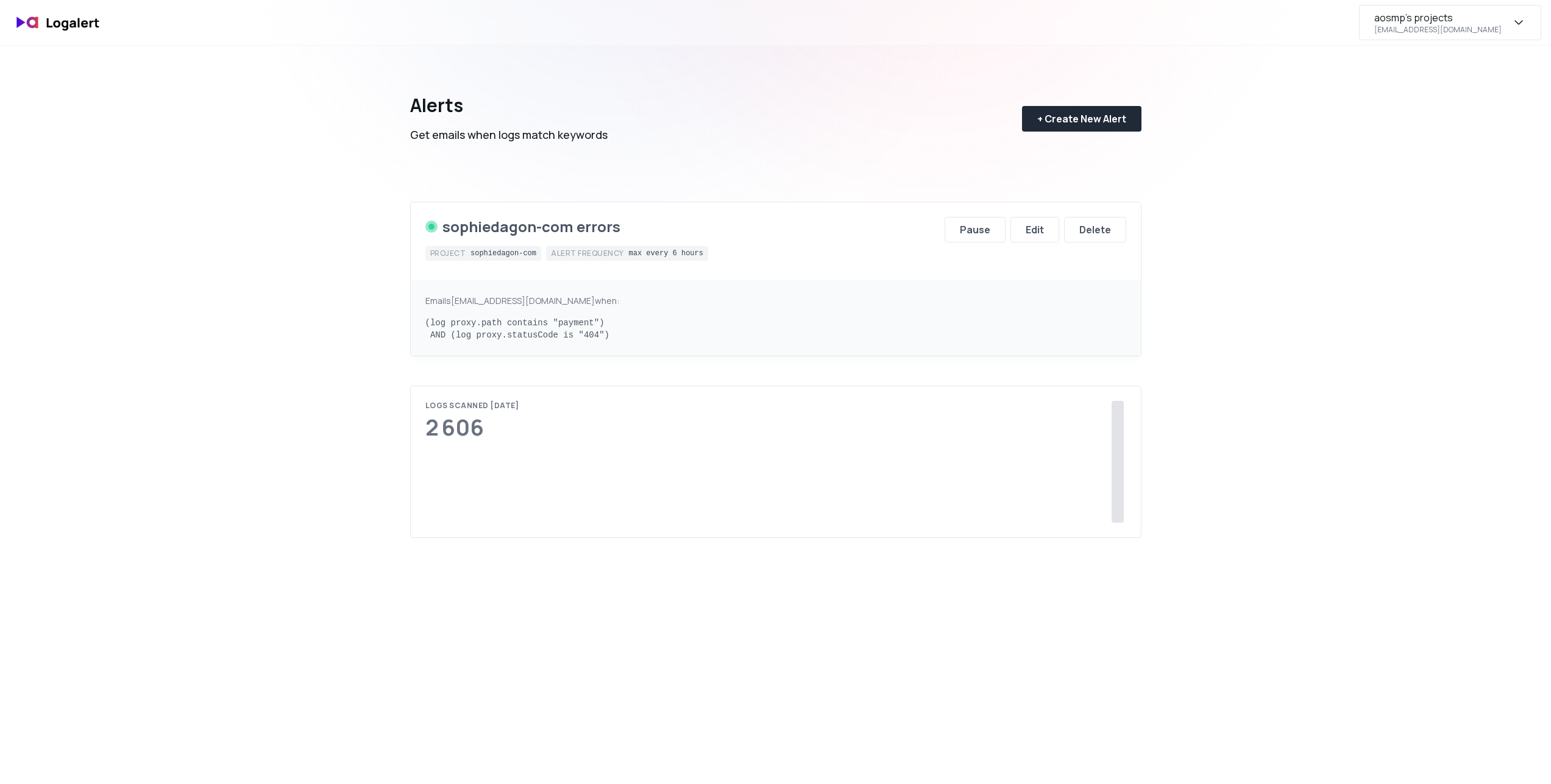
click at [1453, 11] on div "aosmp's projects" at bounding box center [1414, 17] width 78 height 15
click at [1039, 237] on button "Edit" at bounding box center [1034, 230] width 49 height 25
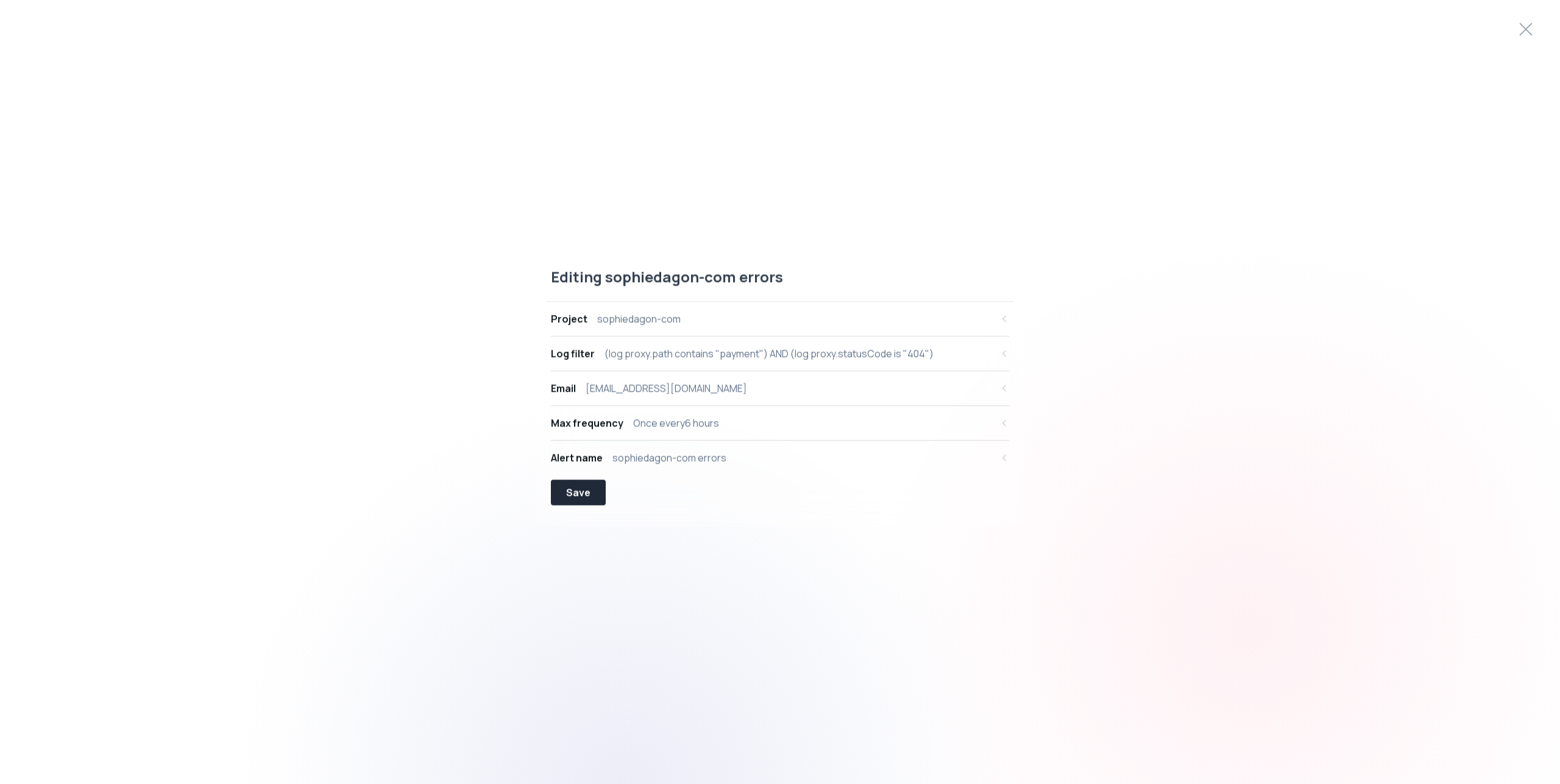
click at [742, 424] on div "Max frequency Once every 6 hours" at bounding box center [771, 423] width 441 height 15
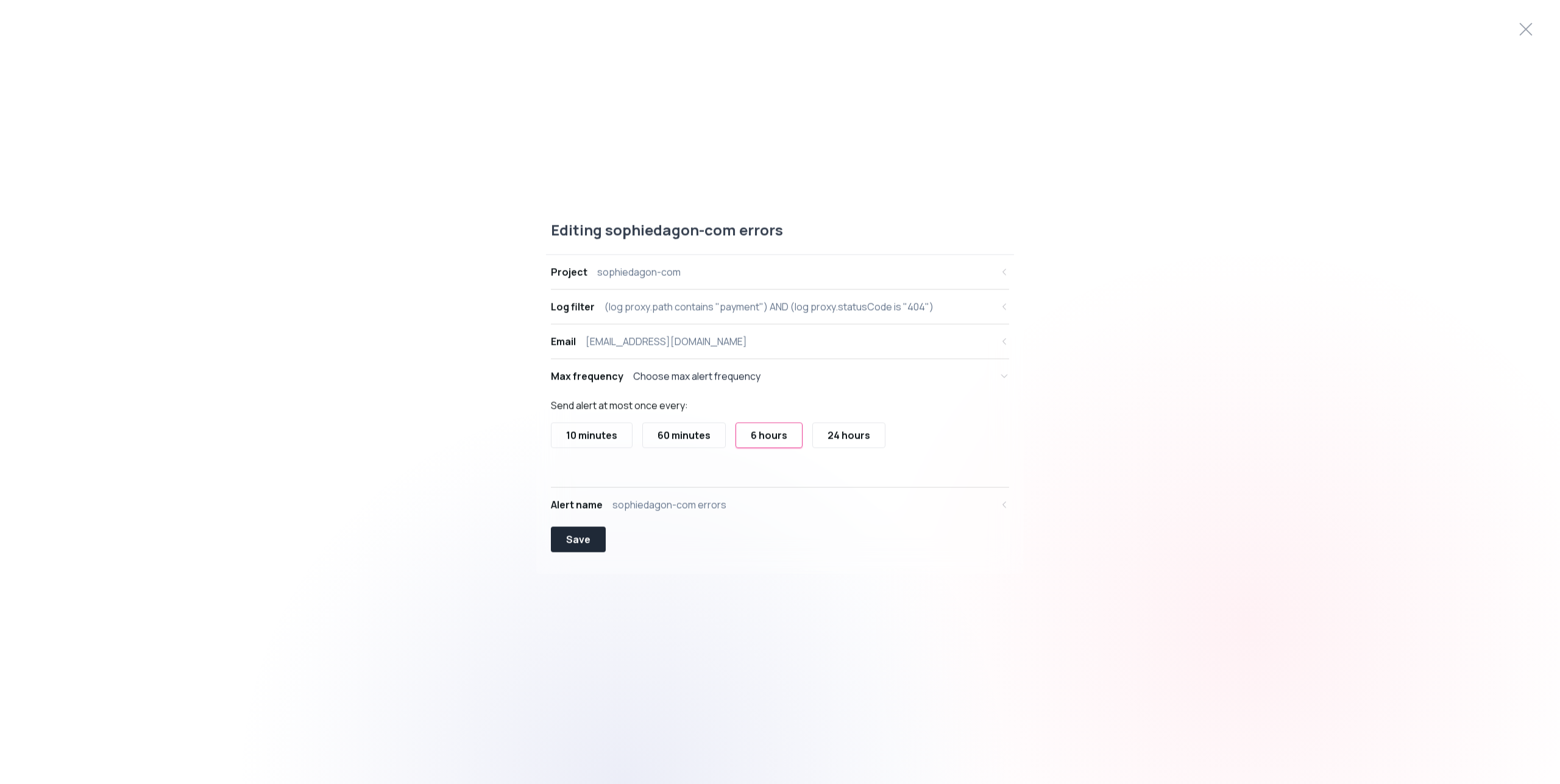
click at [608, 444] on button "10 minutes" at bounding box center [591, 435] width 82 height 25
click at [585, 546] on div "Save" at bounding box center [578, 538] width 25 height 15
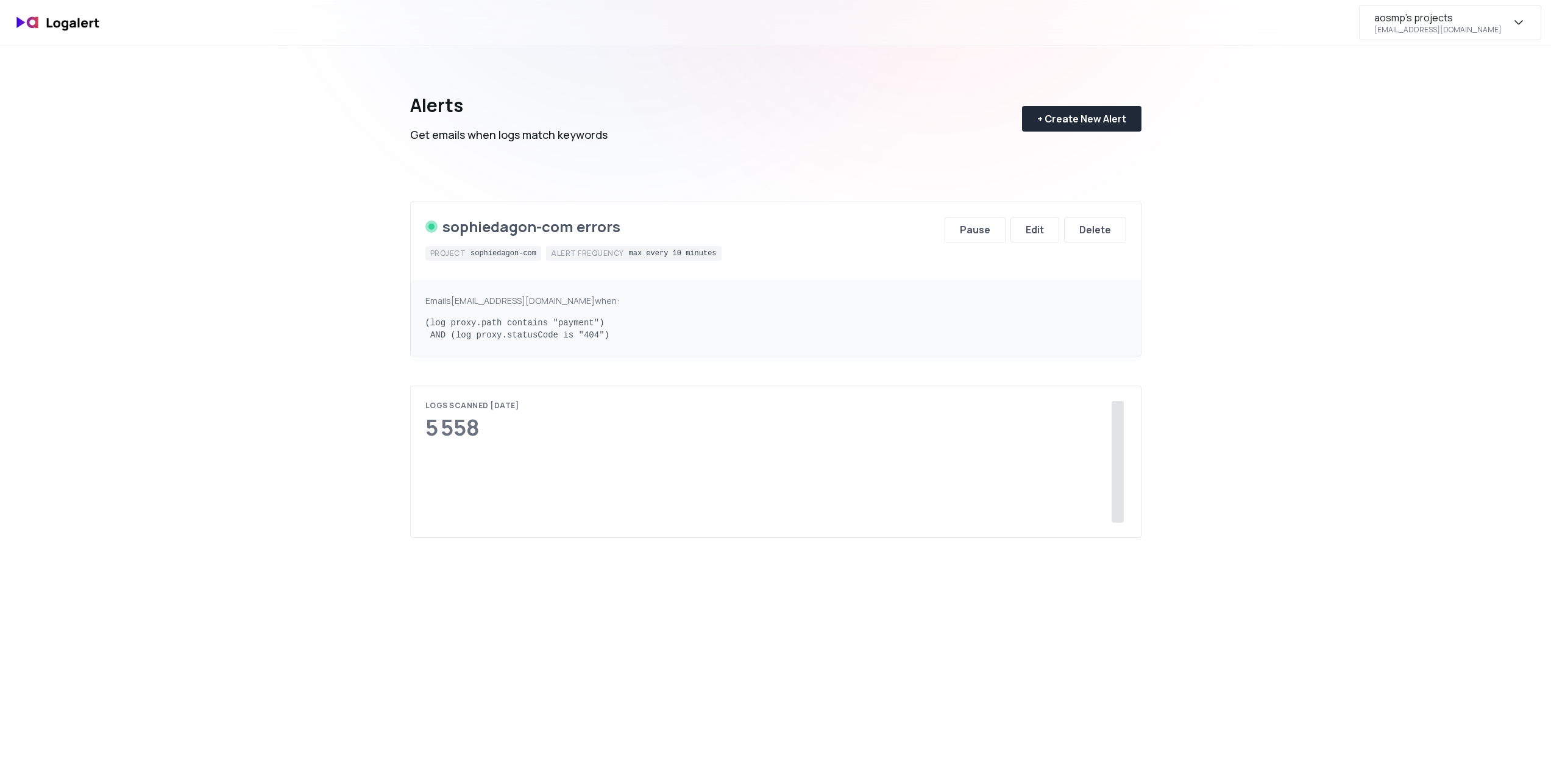
click at [1500, 32] on div "aosmp's projects asentis@osmp.fr" at bounding box center [1438, 22] width 127 height 25
click at [1430, 113] on div "Subscription" at bounding box center [1450, 114] width 182 height 29
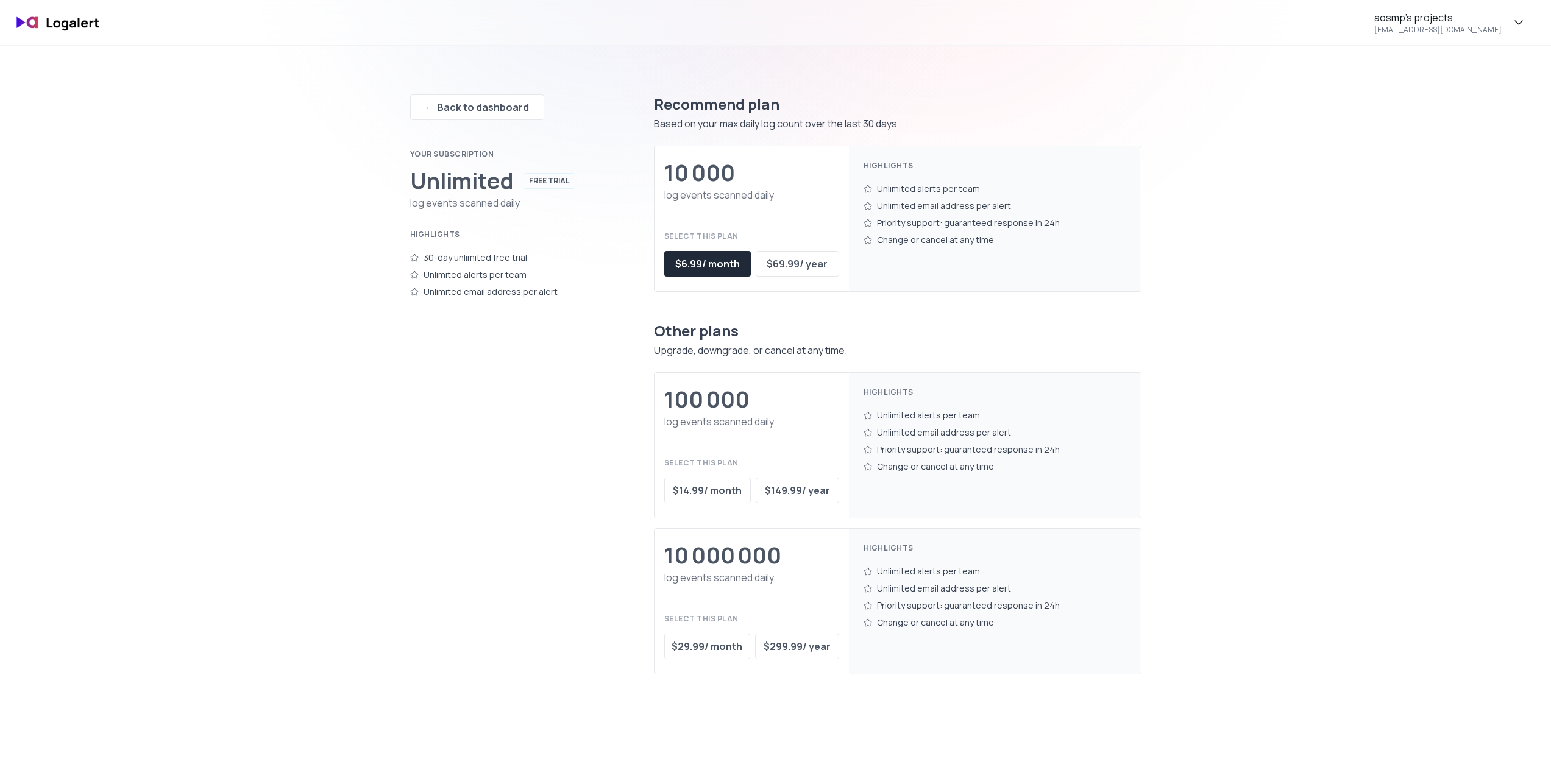
click at [492, 123] on div "← Back to dashboard Your subscription Unlimited FREE TRIAL log events scanned d…" at bounding box center [508, 379] width 195 height 609
click at [486, 115] on button "← Back to dashboard" at bounding box center [477, 107] width 134 height 25
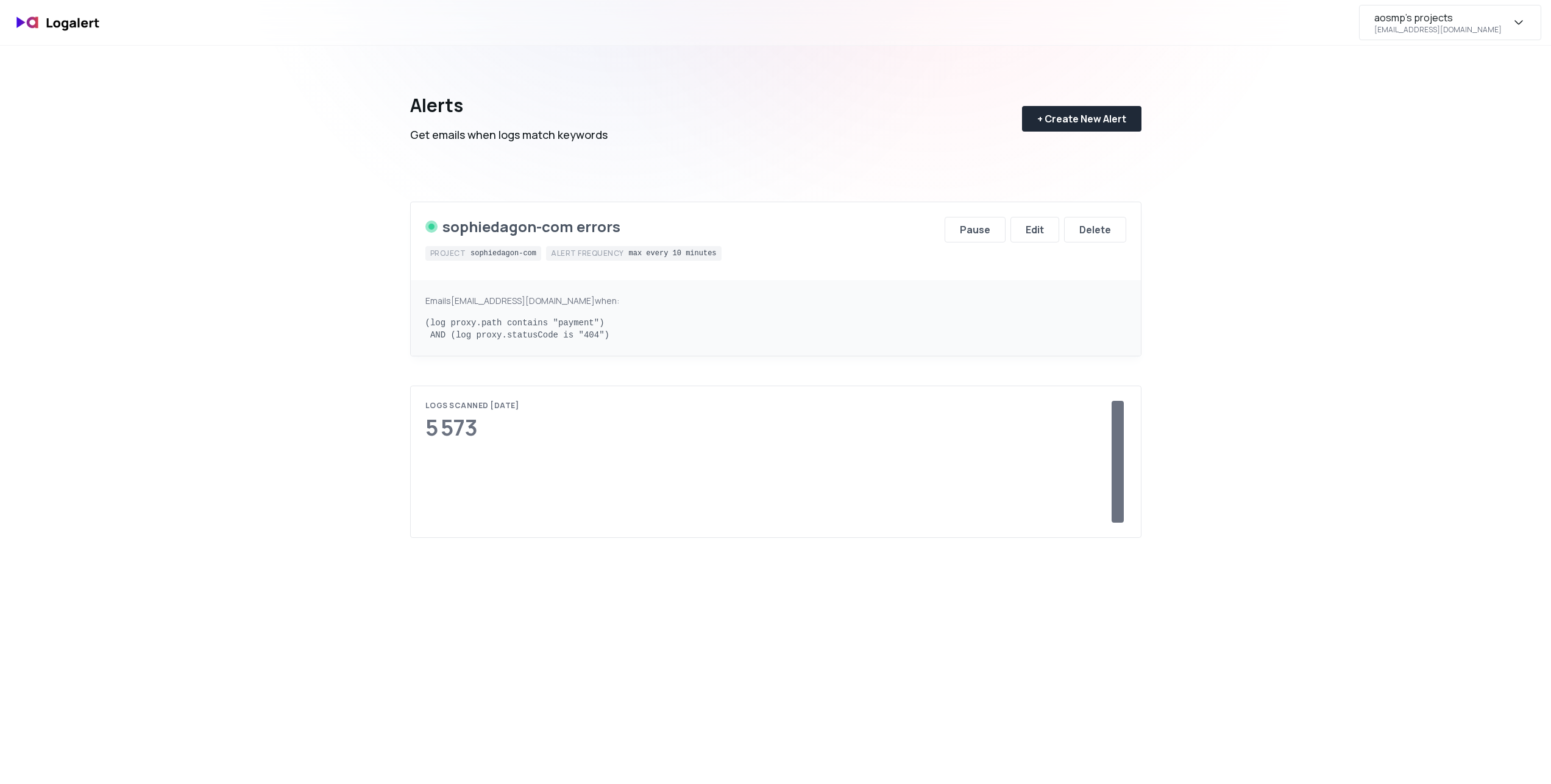
click at [1453, 21] on div "aosmp's projects" at bounding box center [1414, 17] width 78 height 15
click at [1417, 115] on div "Subscription" at bounding box center [1450, 114] width 182 height 29
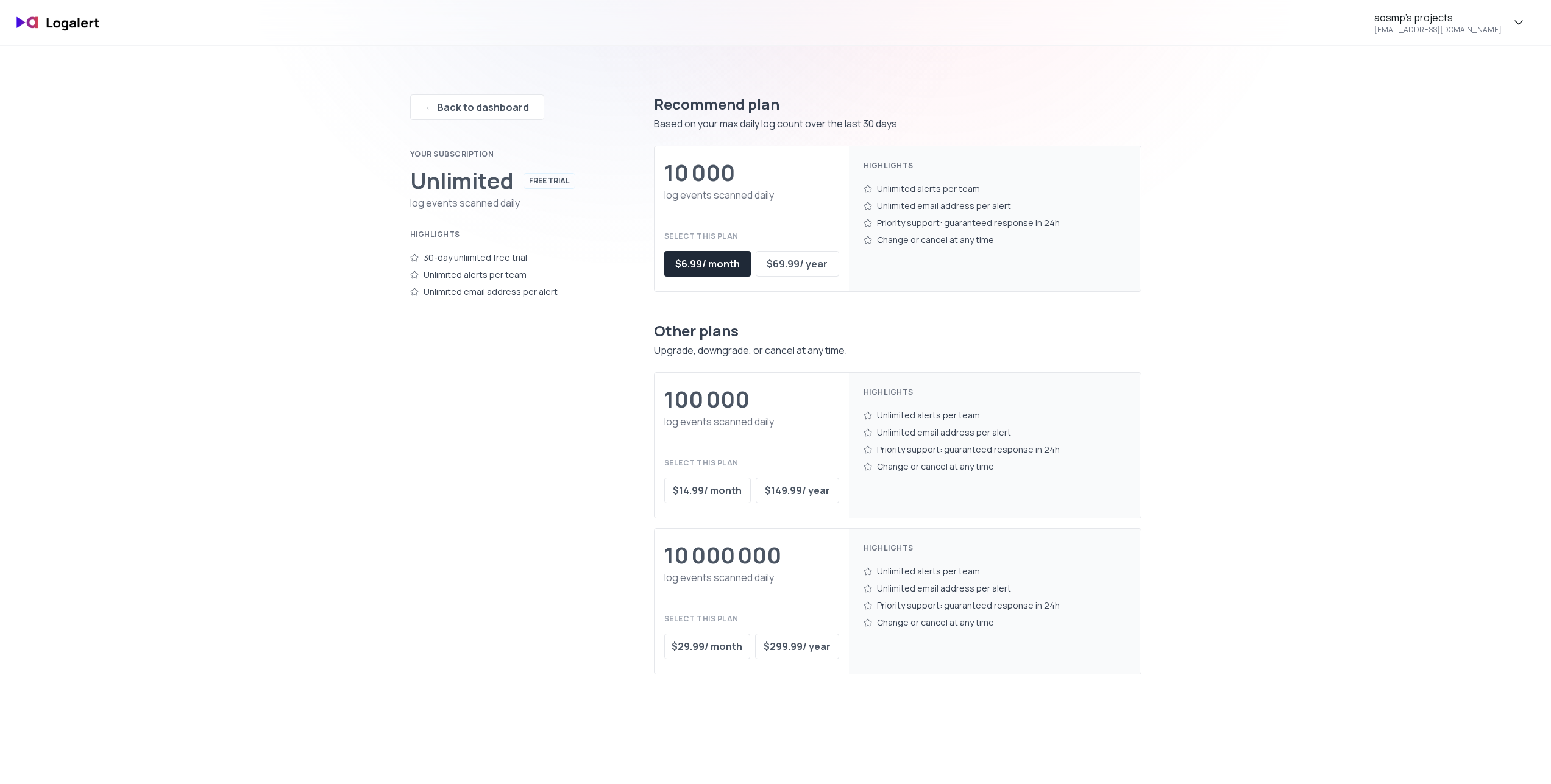
click at [69, 27] on img at bounding box center [58, 22] width 97 height 28
